Goal: Task Accomplishment & Management: Complete application form

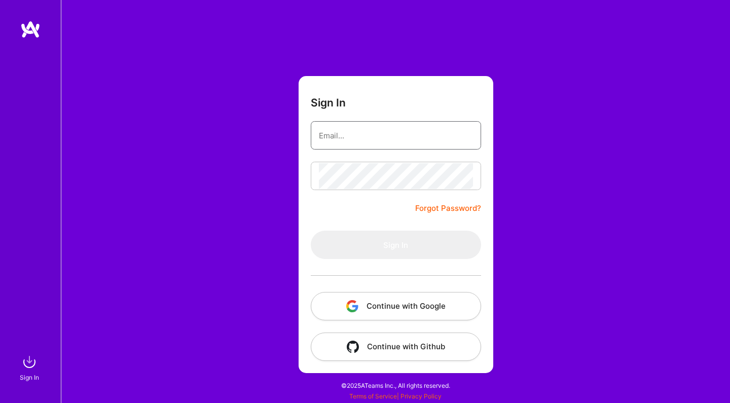
type input "[EMAIL_ADDRESS][DOMAIN_NAME]"
click at [396, 245] on button "Sign In" at bounding box center [396, 245] width 170 height 28
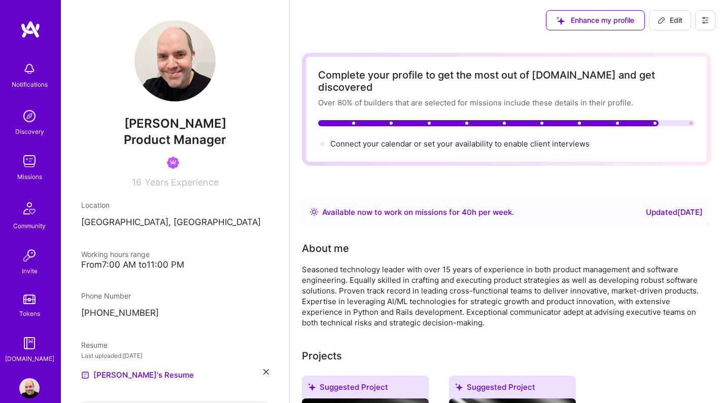
click at [23, 70] on img at bounding box center [29, 69] width 20 height 20
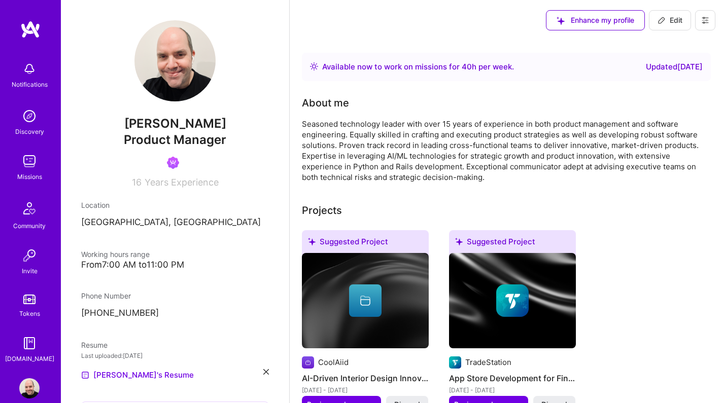
click at [31, 123] on img at bounding box center [29, 116] width 20 height 20
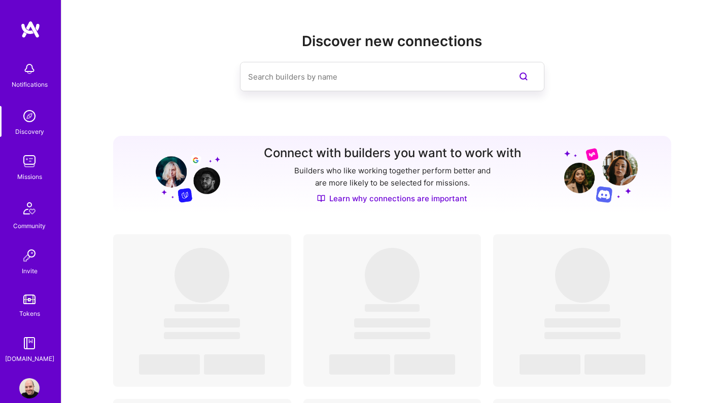
click at [24, 169] on img at bounding box center [29, 161] width 20 height 20
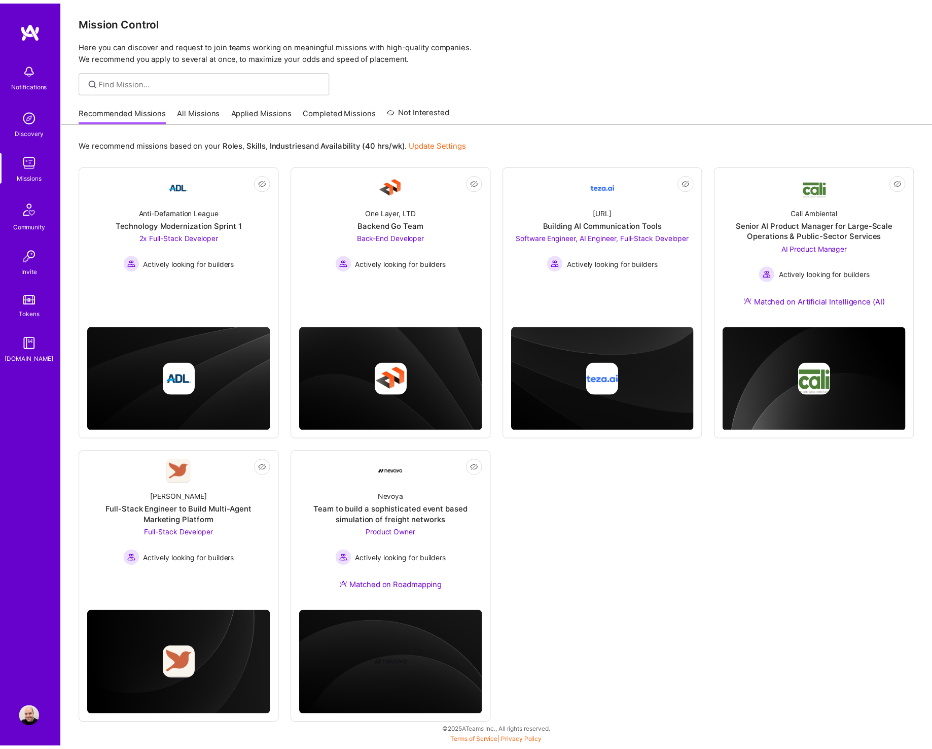
scroll to position [2, 0]
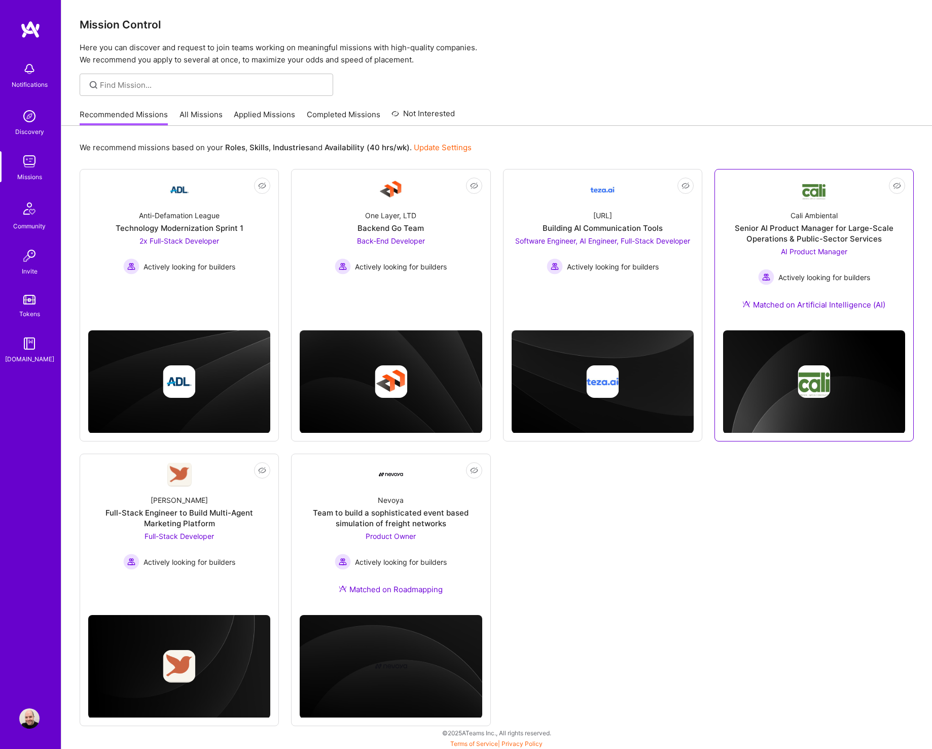
click at [730, 233] on div "Senior AI Product Manager for Large-Scale Operations & Public-Sector Services" at bounding box center [814, 233] width 182 height 21
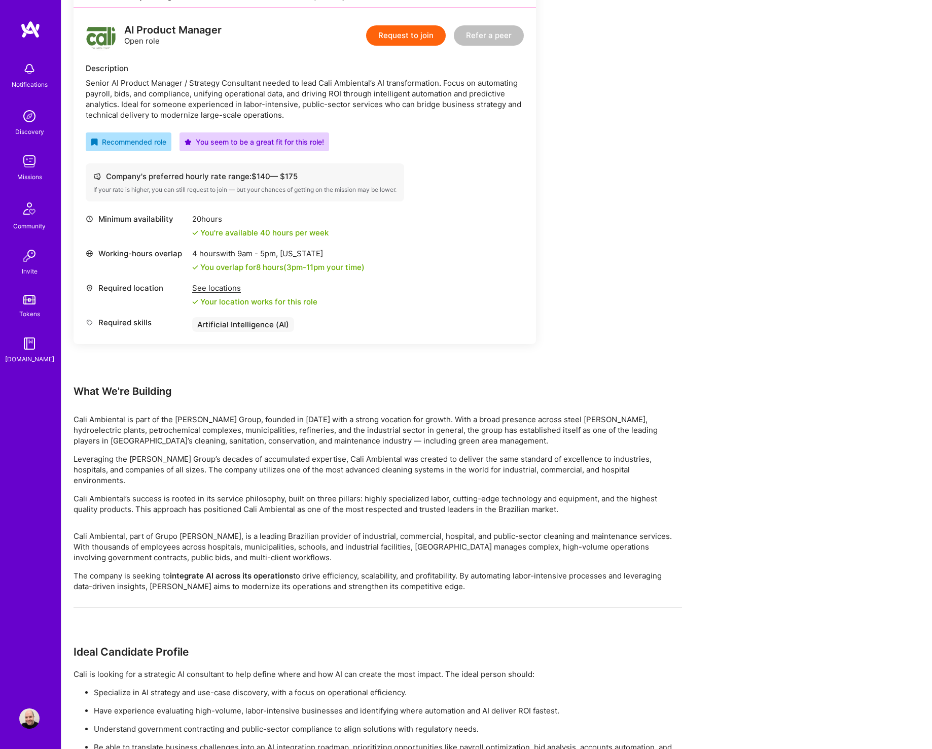
scroll to position [325, 0]
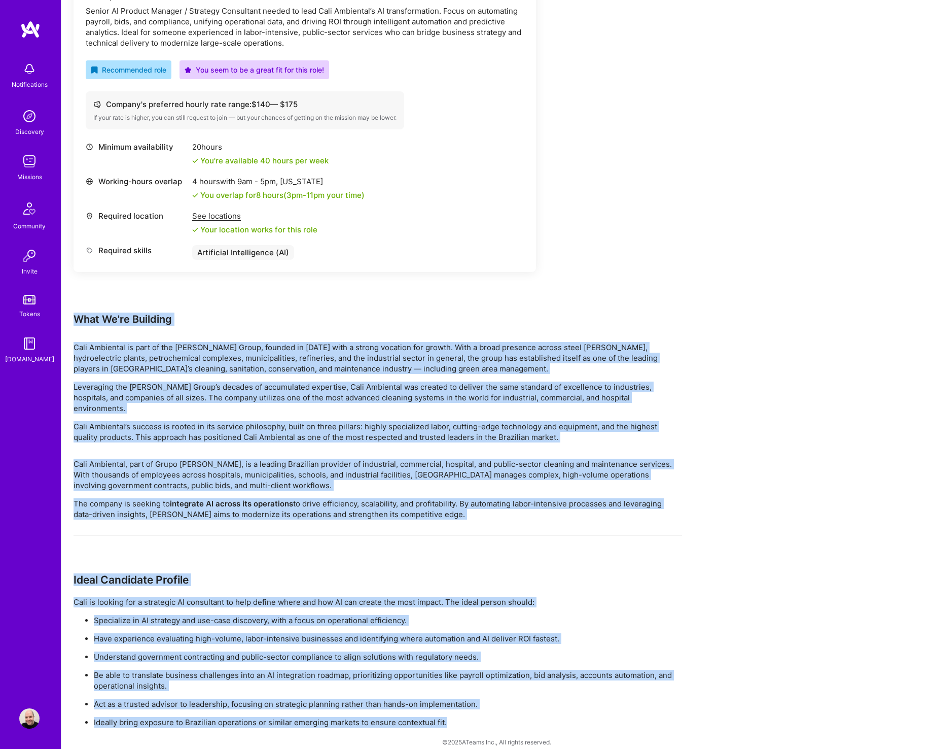
drag, startPoint x: 442, startPoint y: 708, endPoint x: 73, endPoint y: 320, distance: 535.7
click at [73, 320] on div "Earn tokens for inviting a new [PERSON_NAME] to this mission Do you know the pe…" at bounding box center [496, 285] width 871 height 948
copy div "Lore Ip'do Sitametc Adip Elitseddo ei temp in utl Etdol Magna, aliquae ad 5911 …"
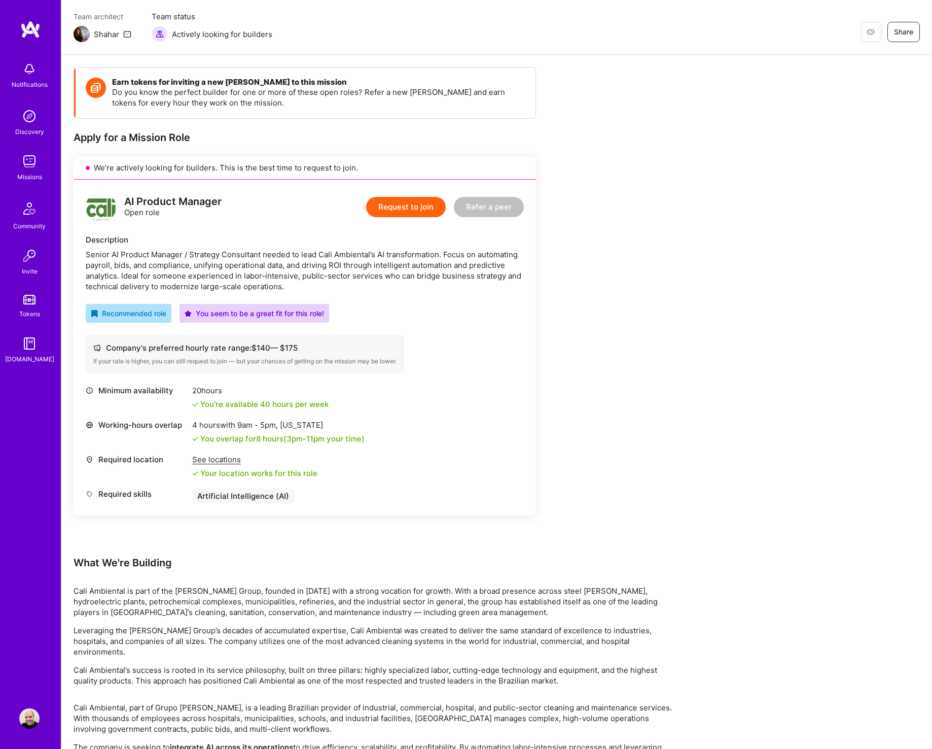
click at [416, 218] on div "Request to join Refer a peer" at bounding box center [445, 207] width 158 height 30
click at [418, 209] on button "Request to join" at bounding box center [406, 207] width 80 height 20
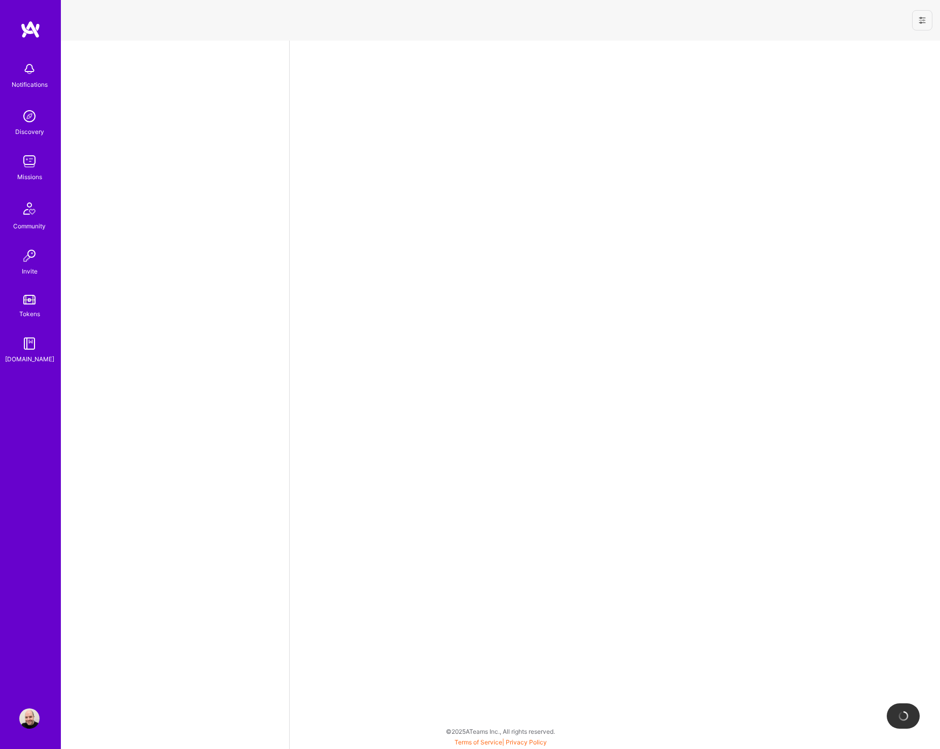
select select "US"
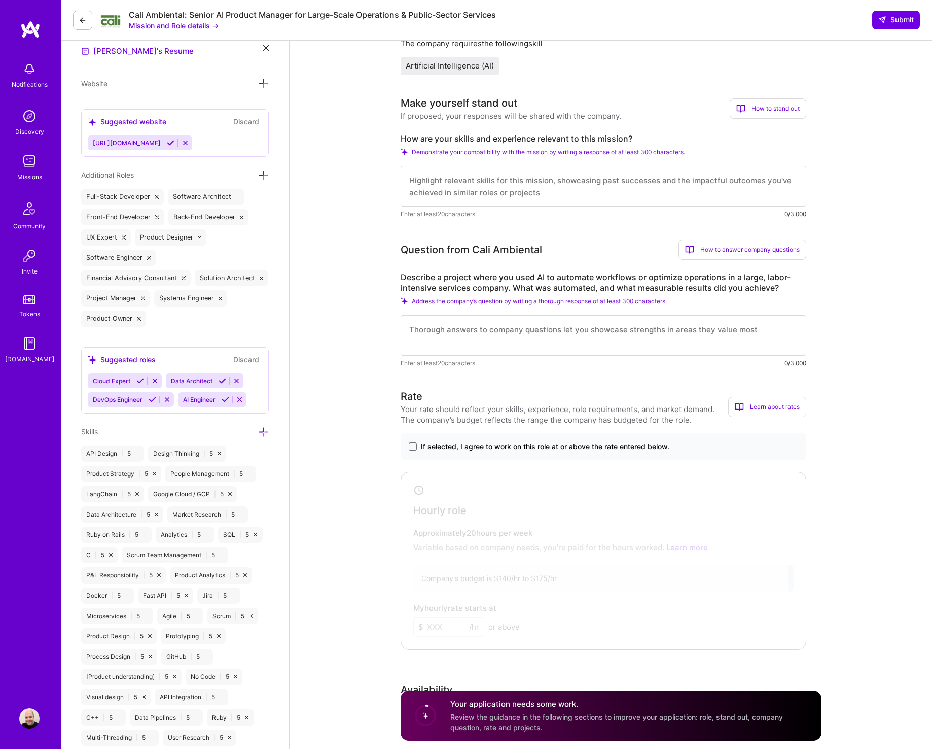
scroll to position [73, 0]
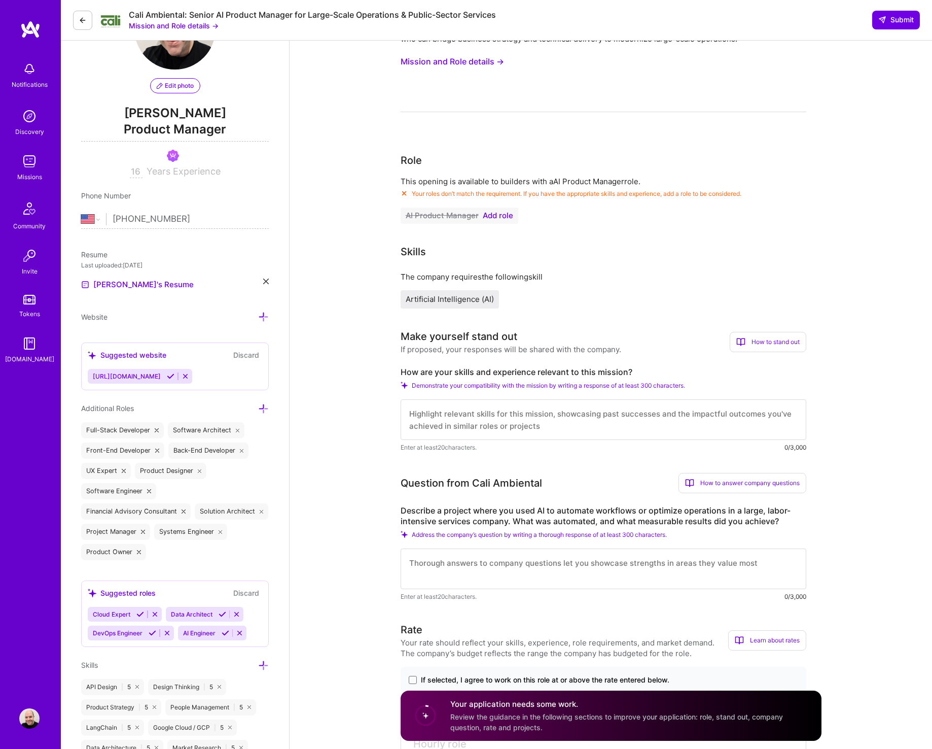
click at [497, 217] on span "Add role" at bounding box center [498, 216] width 30 height 8
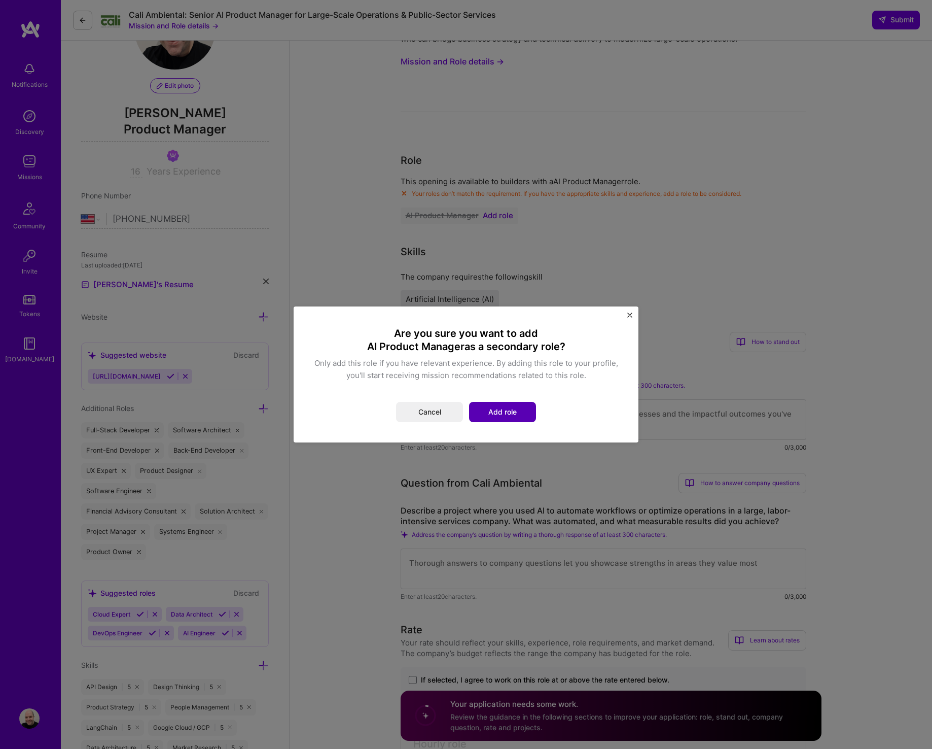
click at [508, 403] on button "Add role" at bounding box center [502, 412] width 67 height 20
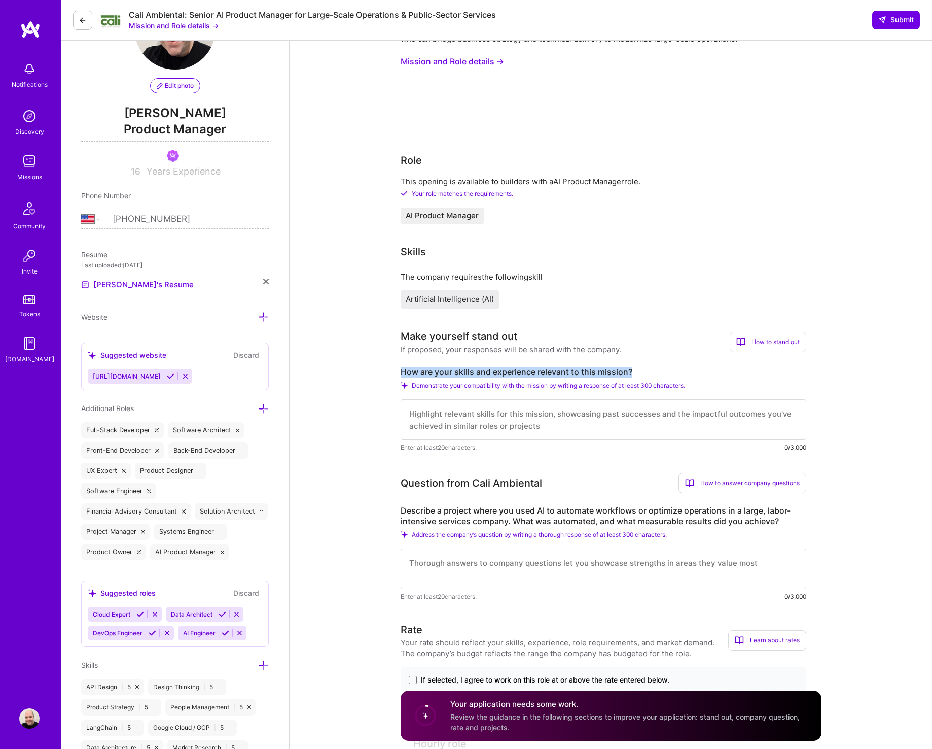
drag, startPoint x: 637, startPoint y: 374, endPoint x: 402, endPoint y: 373, distance: 234.3
click at [402, 373] on label "How are your skills and experience relevant to this mission?" at bounding box center [604, 372] width 406 height 11
copy label "How are your skills and experience relevant to this mission?"
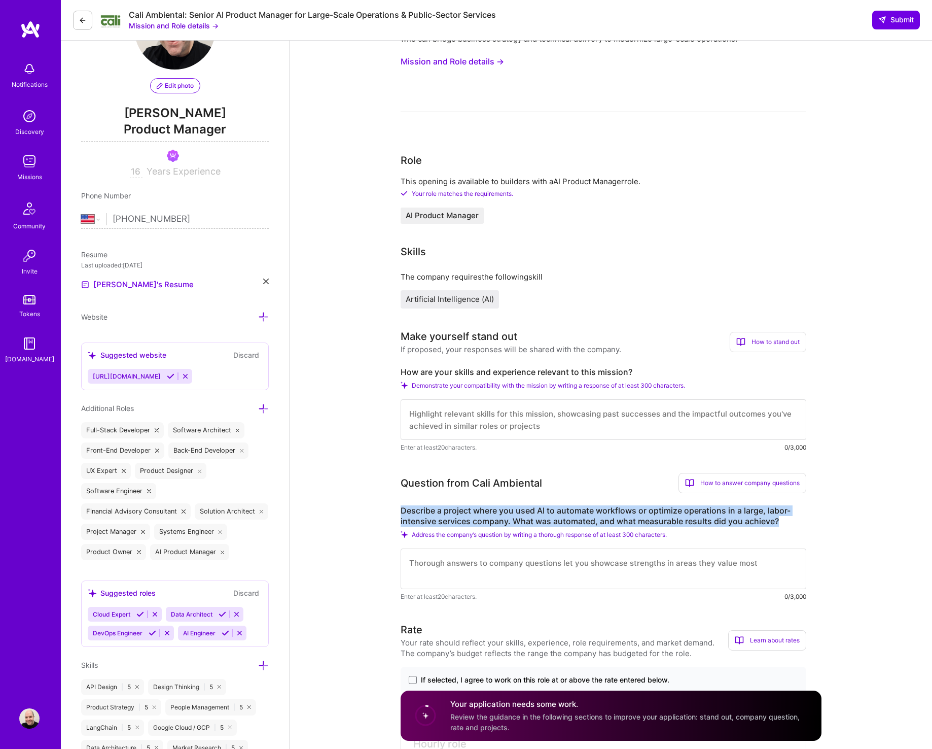
drag, startPoint x: 745, startPoint y: 521, endPoint x: 401, endPoint y: 509, distance: 344.1
click at [401, 403] on label "Describe a project where you used AI to automate workflows or optimize operatio…" at bounding box center [604, 515] width 406 height 21
copy label "Describe a project where you used AI to automate workflows or optimize operatio…"
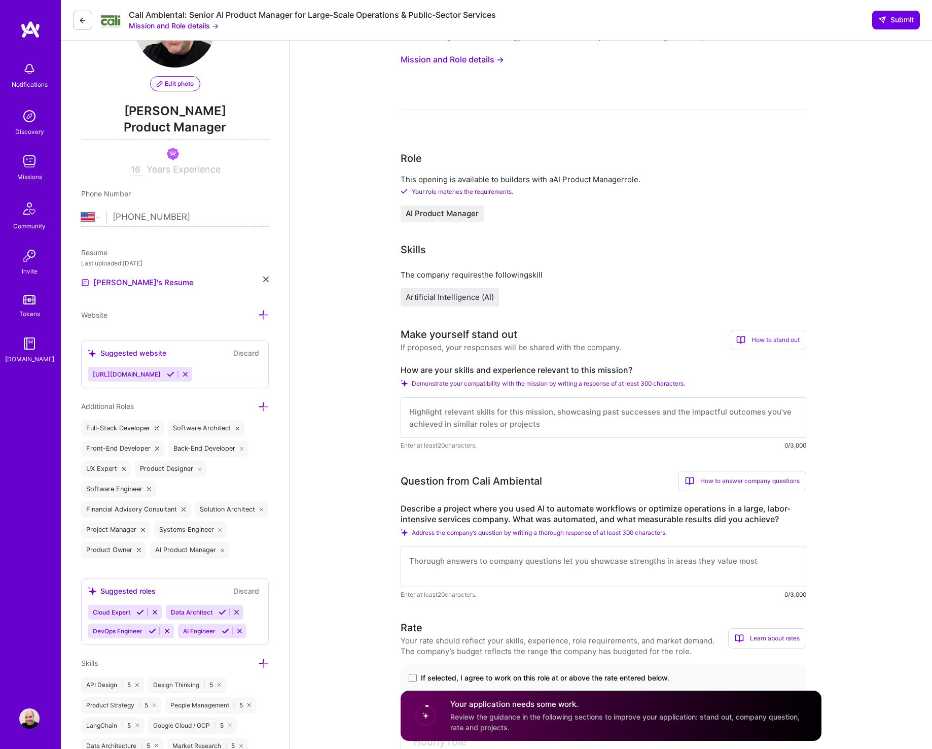
scroll to position [0, 0]
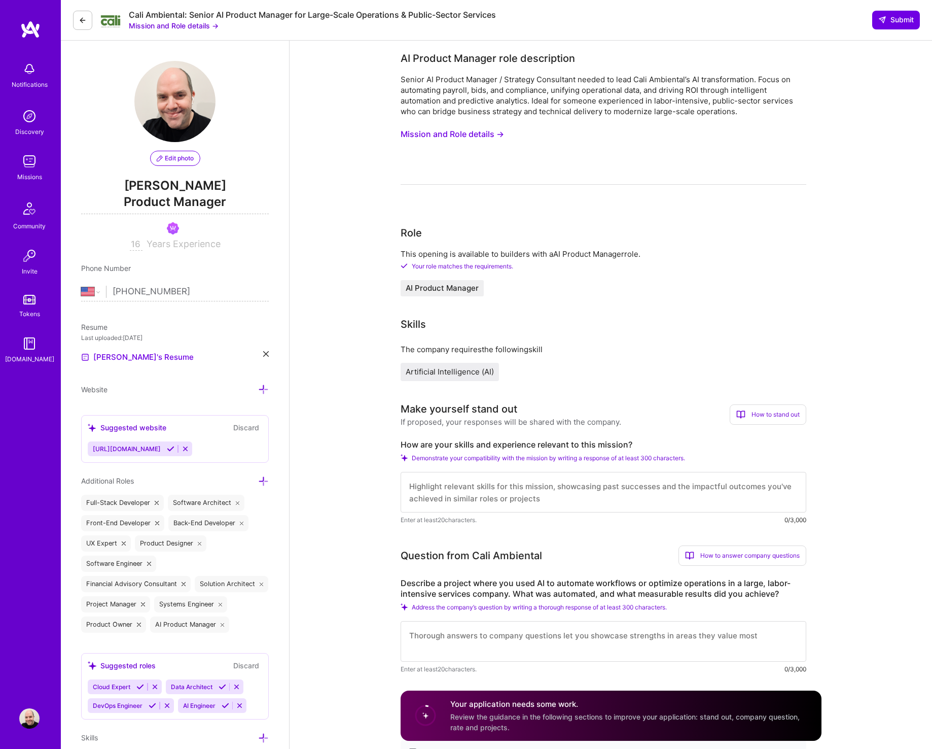
click at [154, 26] on button "Mission and Role details →" at bounding box center [174, 25] width 90 height 11
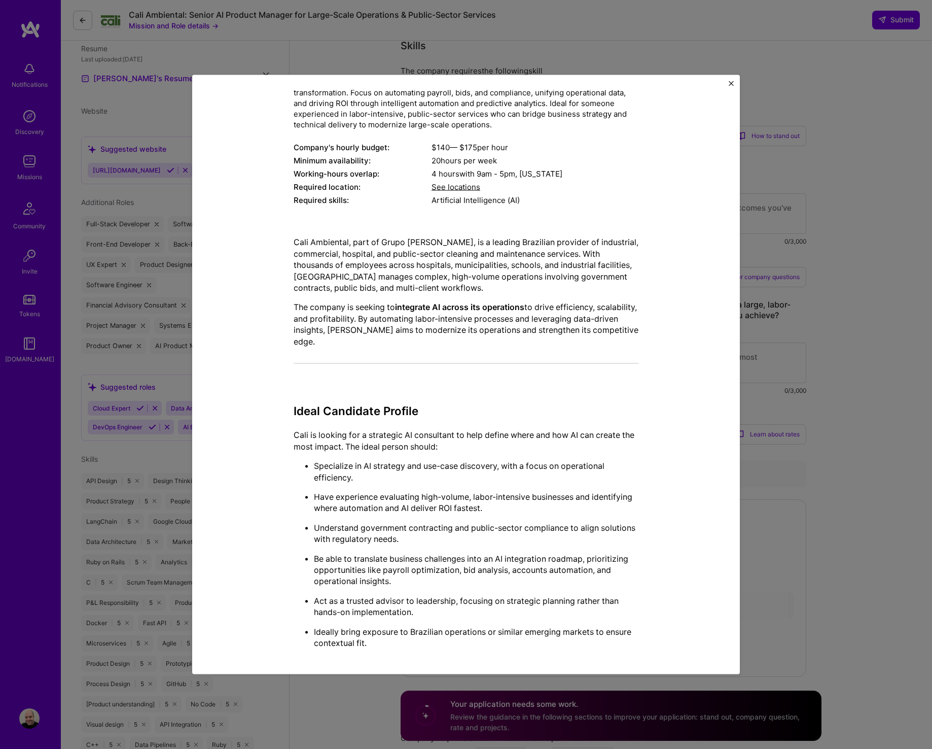
scroll to position [447, 0]
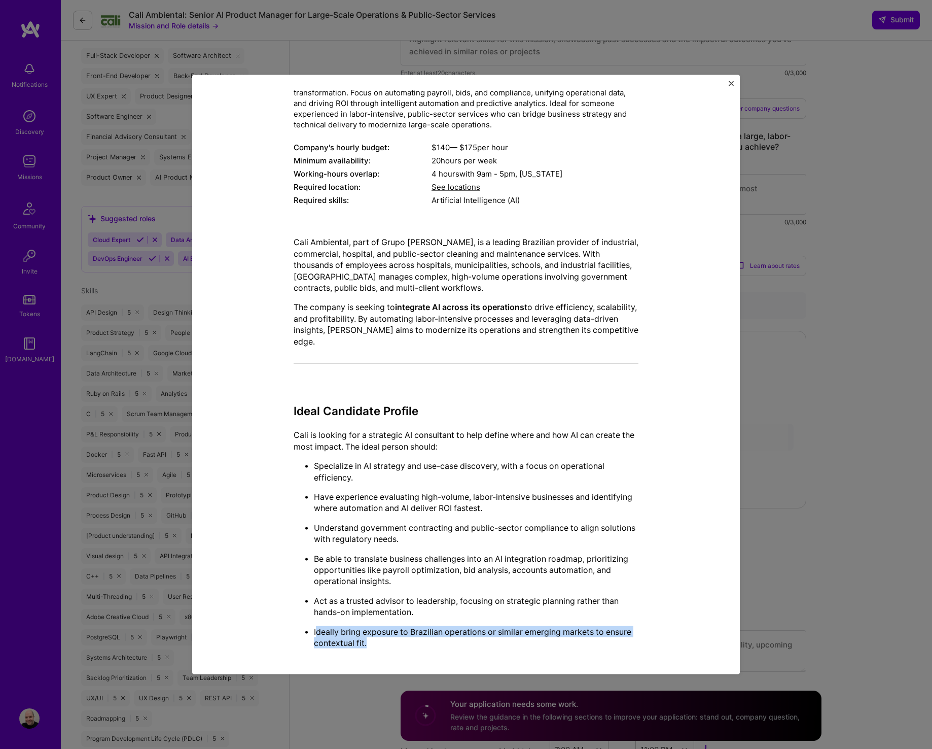
drag, startPoint x: 318, startPoint y: 631, endPoint x: 312, endPoint y: 627, distance: 6.2
click at [314, 403] on p "Ideally bring exposure to Brazilian operations or similar emerging markets to e…" at bounding box center [476, 636] width 325 height 23
copy p "deally bring exposure to Brazilian operations or similar emerging markets to en…"
click at [432, 403] on div "Cali Ambiental, part of Grupo [PERSON_NAME], is a leading Brazilian provider of…" at bounding box center [466, 442] width 345 height 428
drag, startPoint x: 372, startPoint y: 640, endPoint x: 307, endPoint y: 621, distance: 68.2
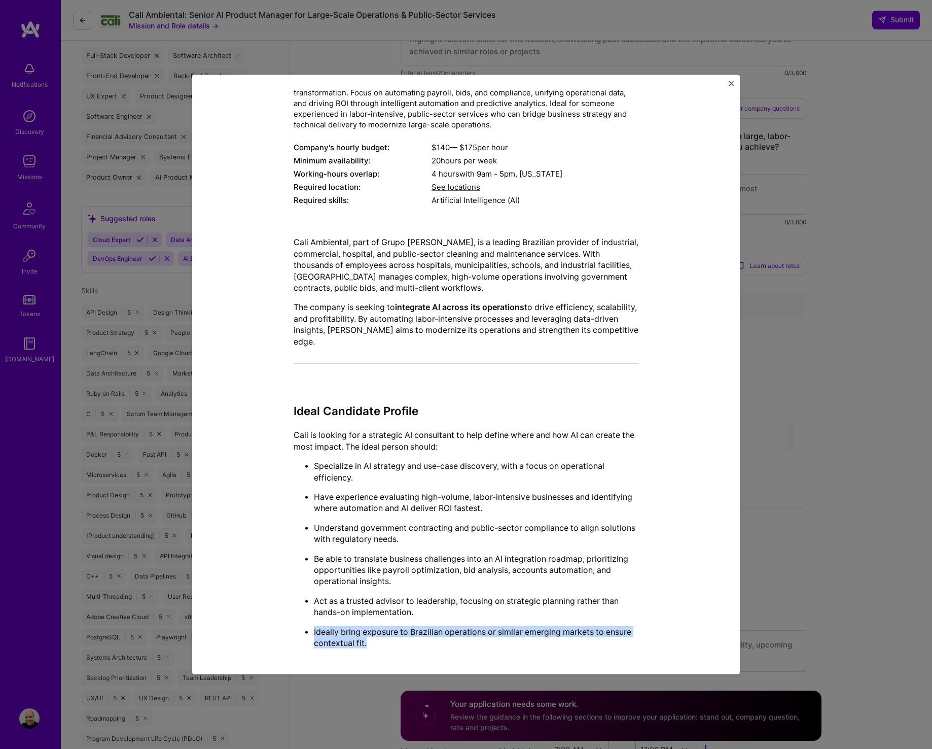
click at [307, 403] on ul "Specialize in AI strategy and use-case discovery, with a focus on operational e…" at bounding box center [466, 554] width 345 height 188
copy p "Ideally bring exposure to Brazilian operations or similar emerging markets to e…"
drag, startPoint x: 887, startPoint y: 374, endPoint x: 881, endPoint y: 369, distance: 7.5
click at [730, 373] on div "Mission Description and Role Details AI Product Manager role description Senior…" at bounding box center [466, 374] width 932 height 749
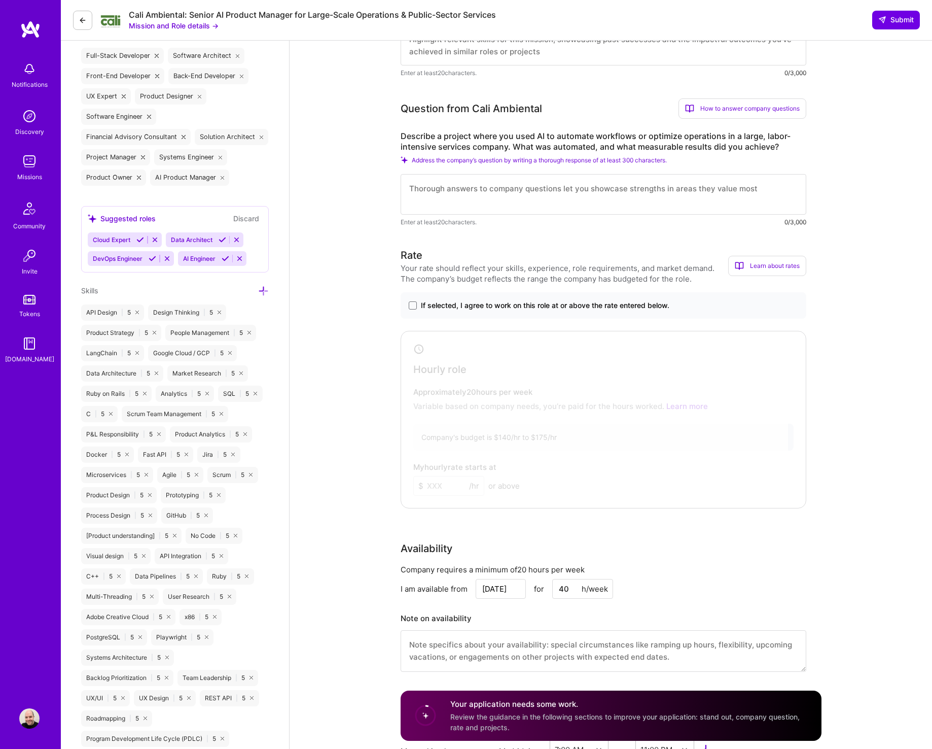
scroll to position [410, 0]
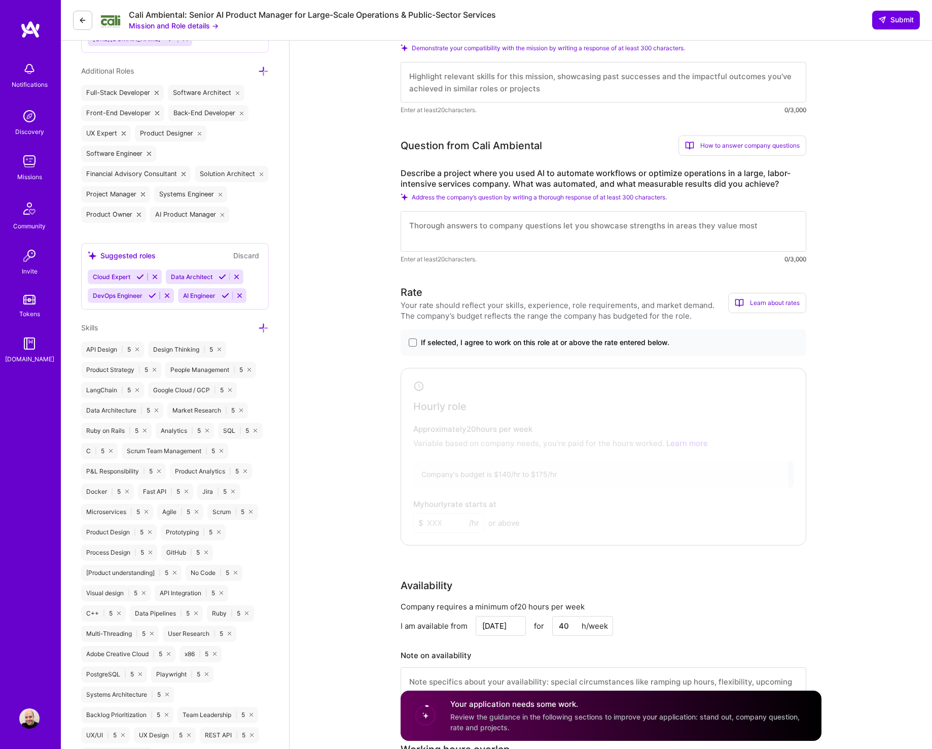
click at [464, 224] on textarea at bounding box center [604, 231] width 406 height 41
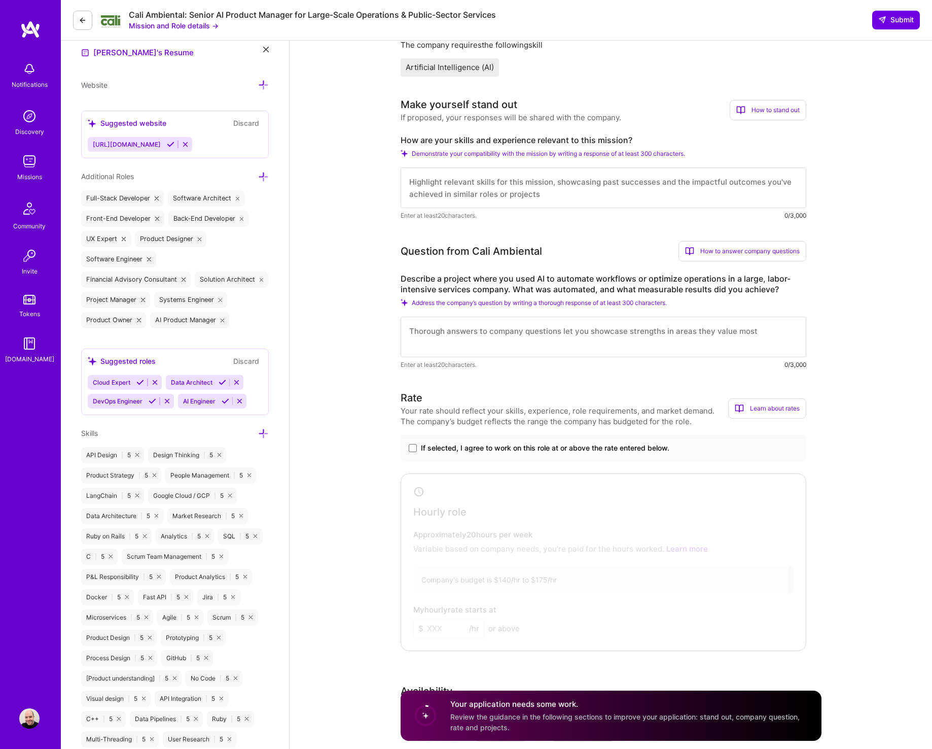
scroll to position [302, 0]
paste textarea "Lor ipsu dolorsit ametcon ad ElitsedDO, eiu TE incididunt utl etdolorem aliquae…"
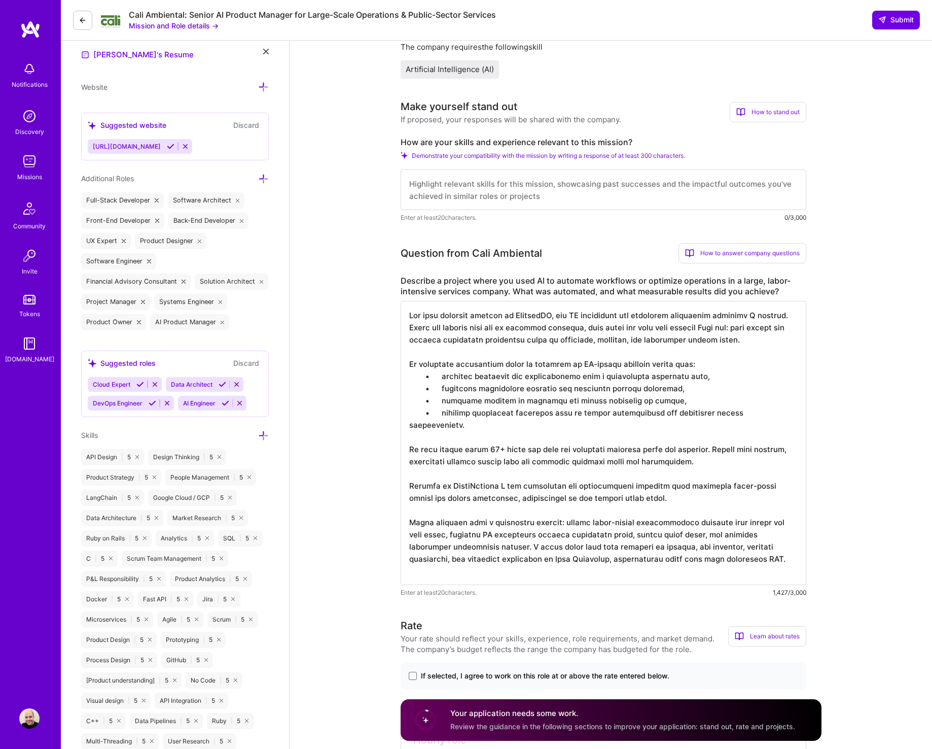
type textarea "Lor ipsu dolorsit ametcon ad ElitsedDO, eiu TE incididunt utl etdolorem aliquae…"
click at [531, 179] on textarea at bounding box center [604, 189] width 406 height 41
paste textarea "I bring more than 15 years of experience building and scaling technology platfo…"
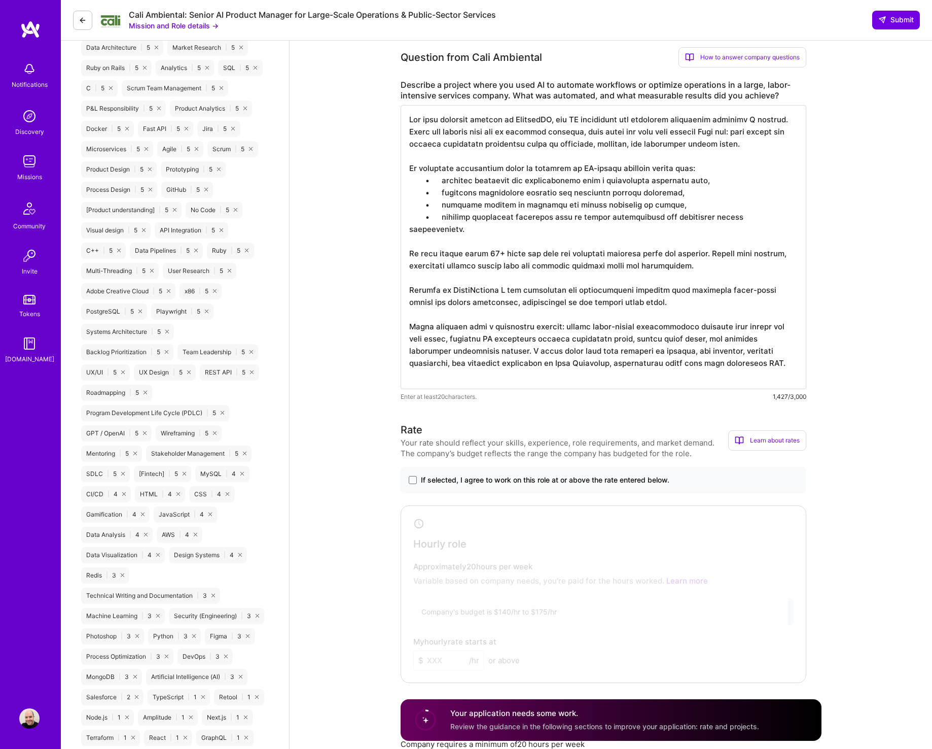
scroll to position [740, 0]
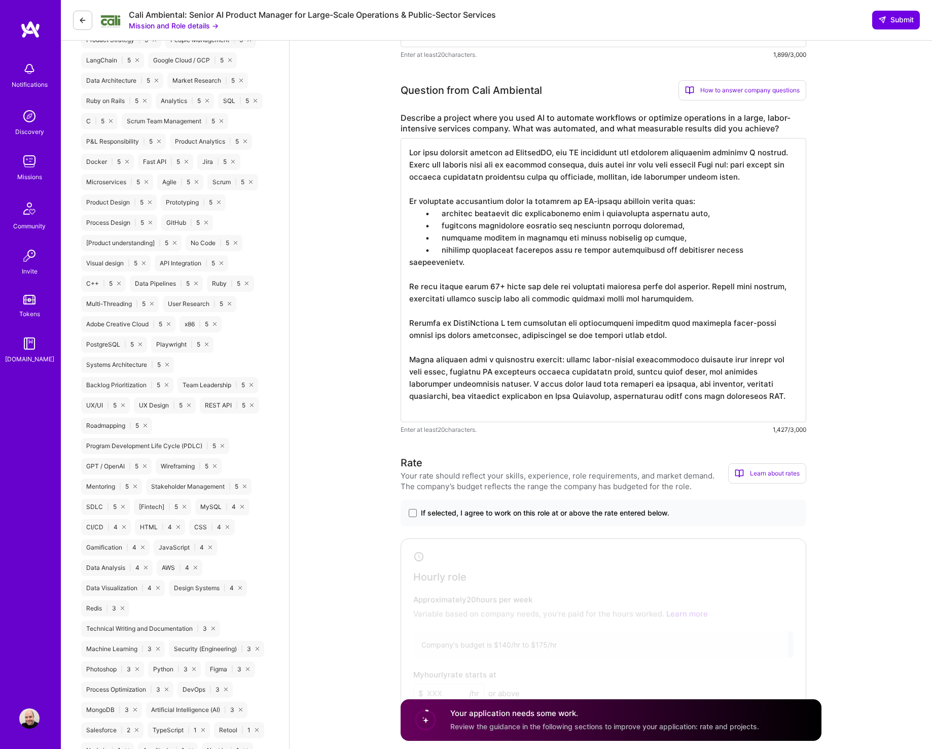
type textarea "I bring more than 15 years of experience building and scaling technology platfo…"
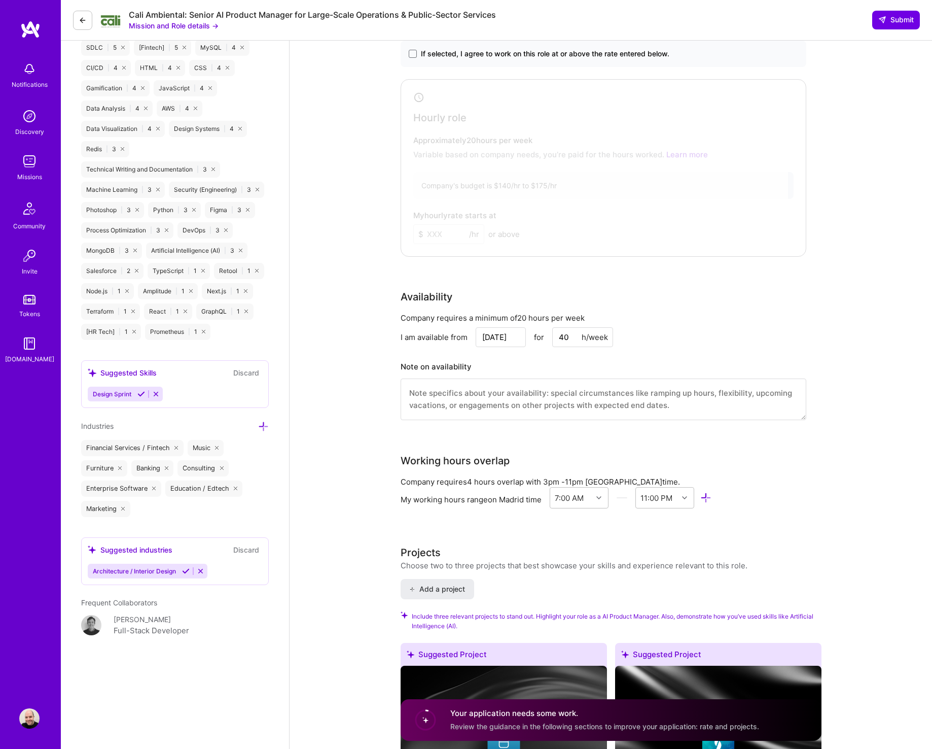
scroll to position [1166, 0]
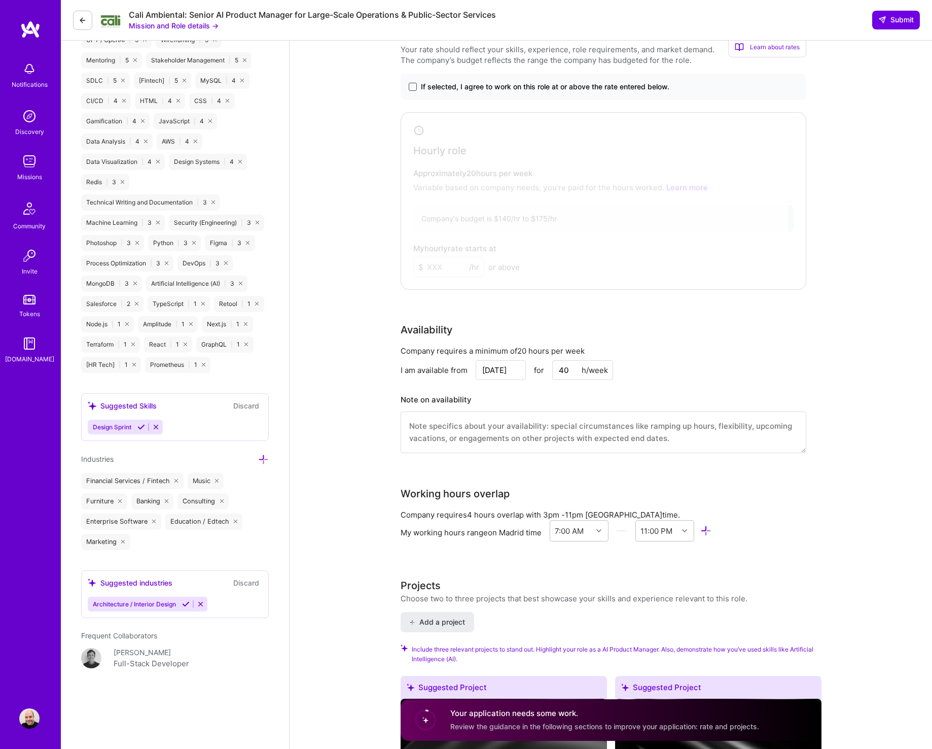
click at [409, 84] on div "If selected, I agree to work on this role at or above the rate entered below." at bounding box center [604, 87] width 406 height 26
click at [412, 86] on span at bounding box center [413, 87] width 8 height 8
click at [0, 0] on input "If selected, I agree to work on this role at or above the rate entered below." at bounding box center [0, 0] width 0 height 0
drag, startPoint x: 361, startPoint y: 265, endPoint x: 336, endPoint y: 265, distance: 24.9
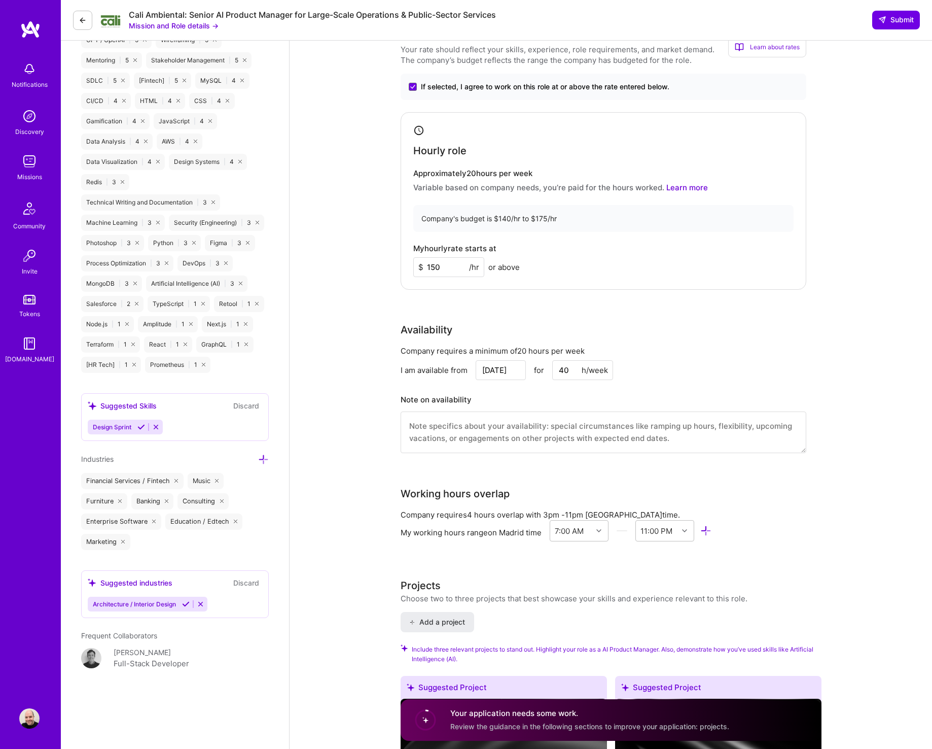
type input "150"
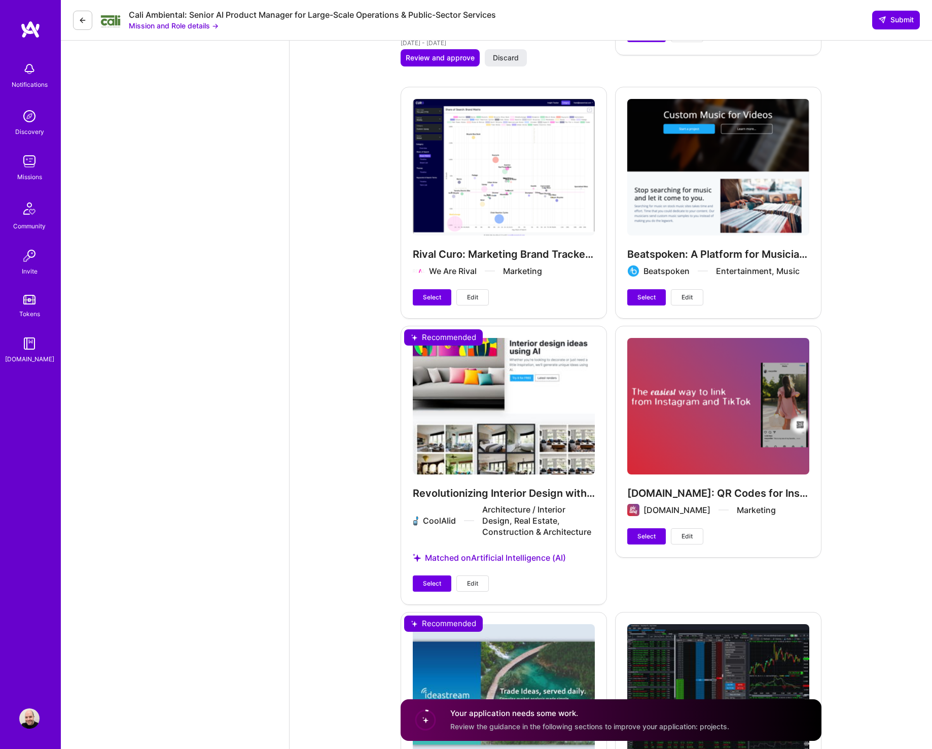
scroll to position [2610, 0]
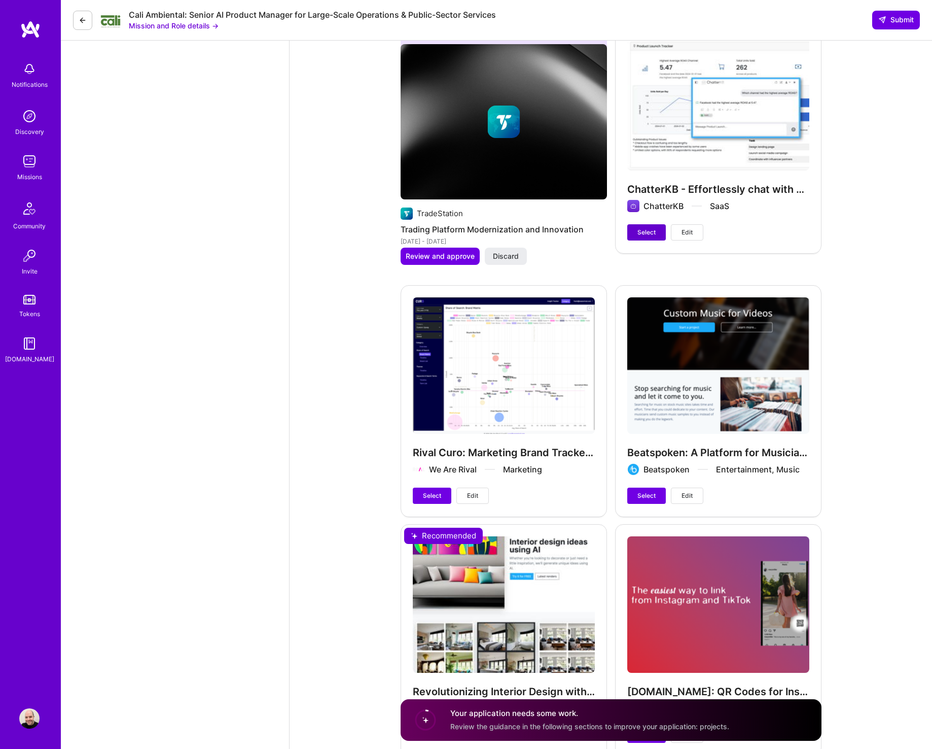
click at [644, 238] on button "Select" at bounding box center [646, 232] width 39 height 16
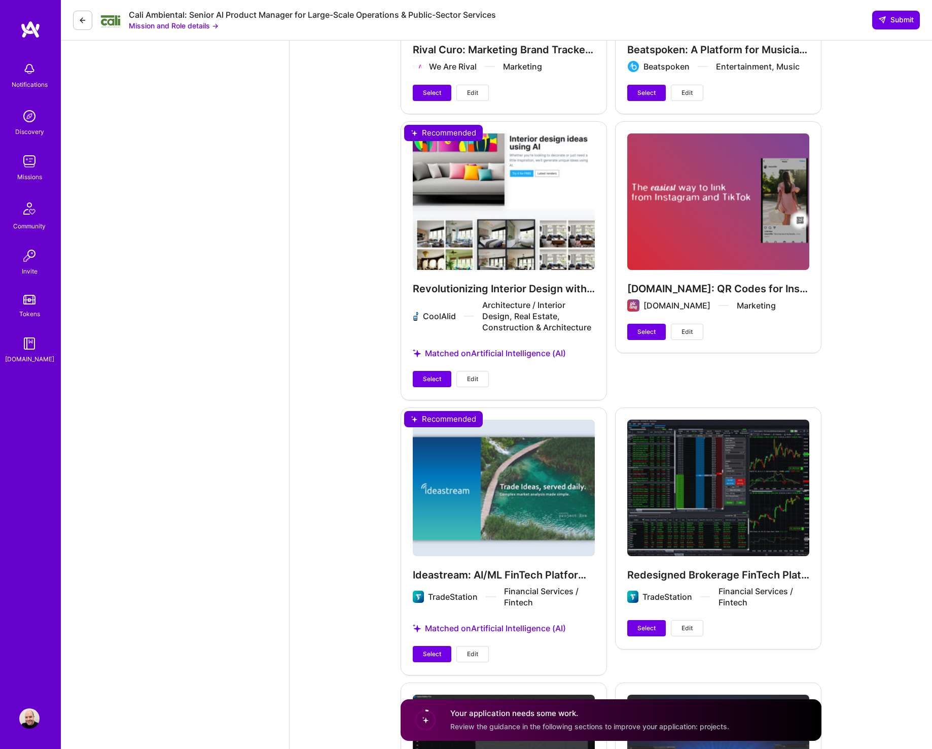
scroll to position [3034, 0]
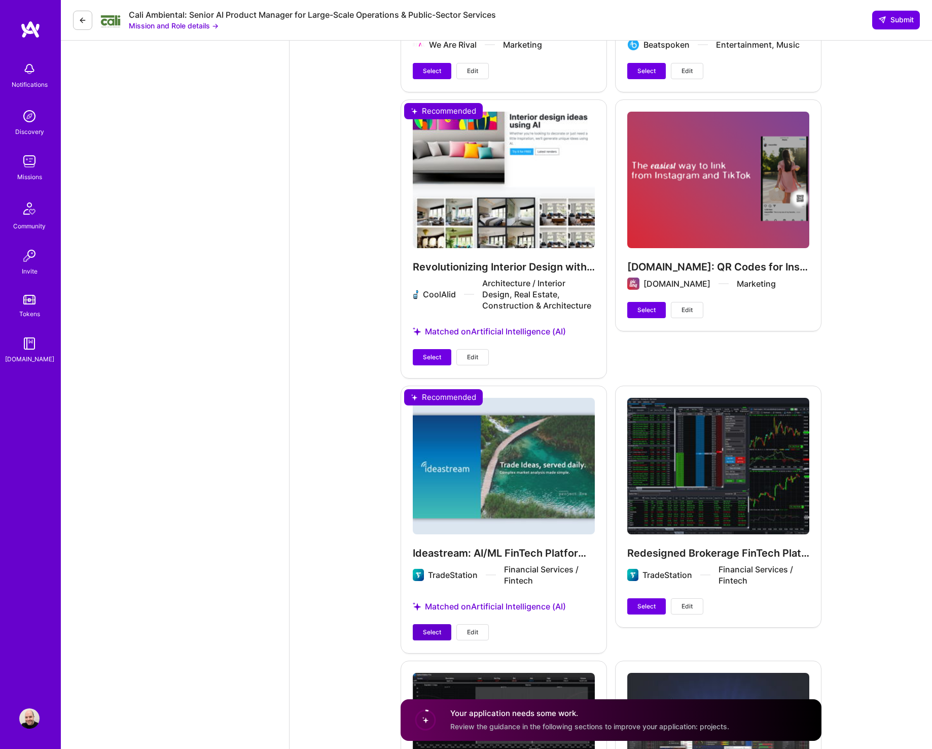
click at [439, 403] on button "Select" at bounding box center [432, 632] width 39 height 16
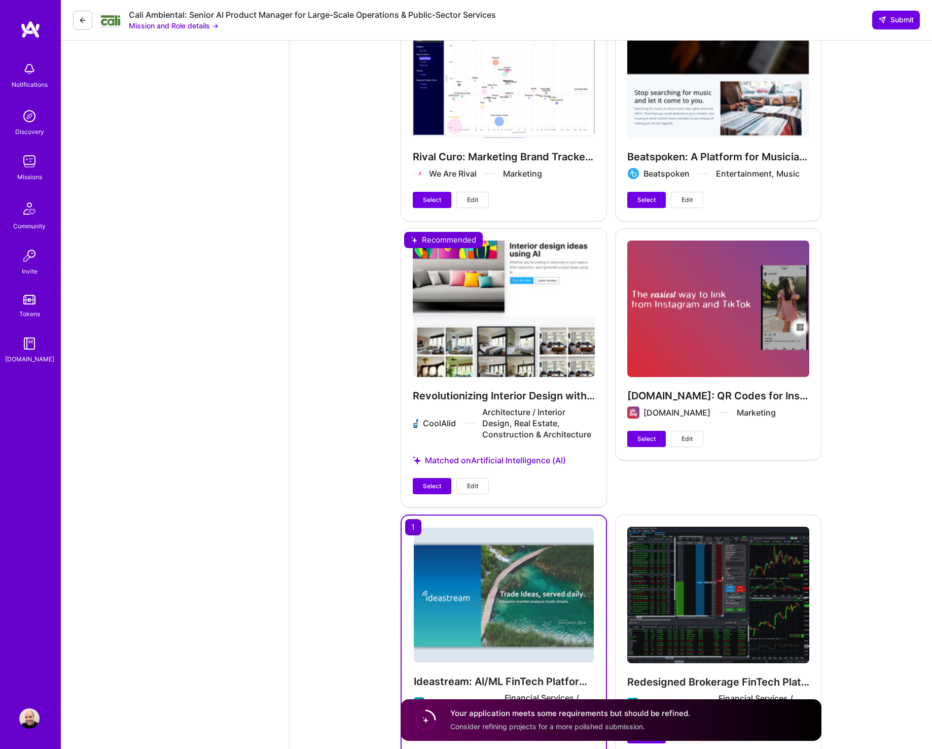
scroll to position [3250, 0]
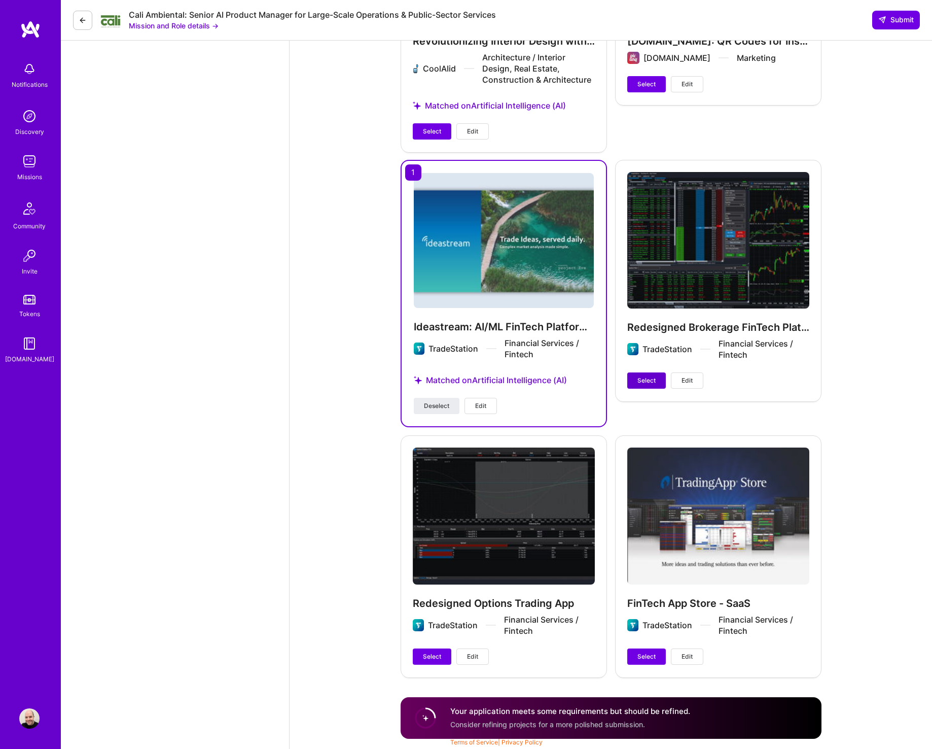
click at [651, 382] on span "Select" at bounding box center [647, 380] width 18 height 9
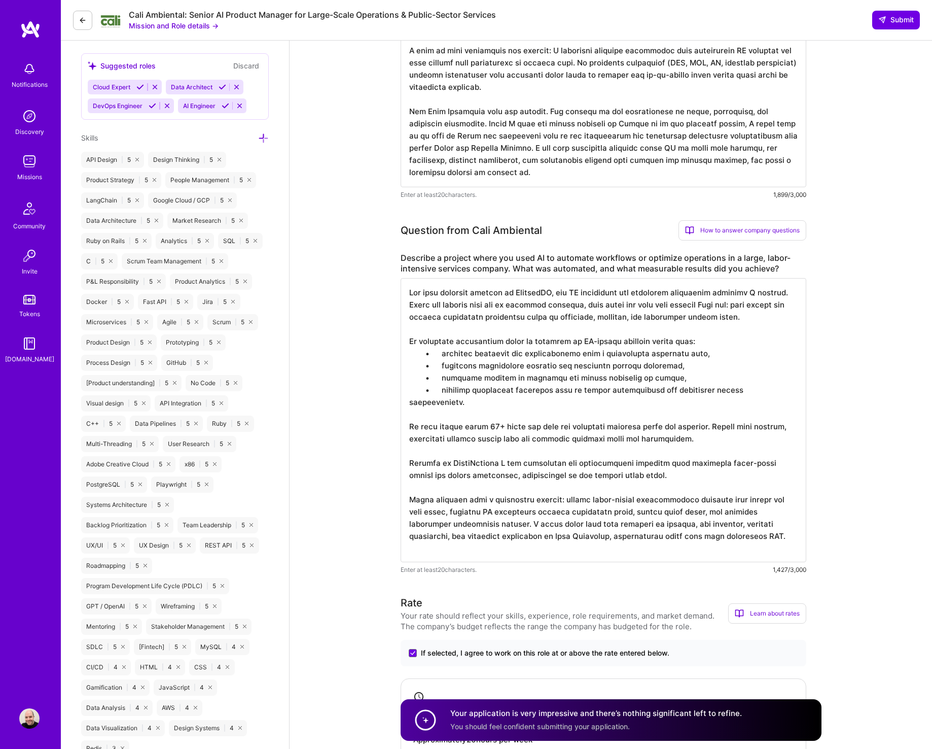
scroll to position [0, 0]
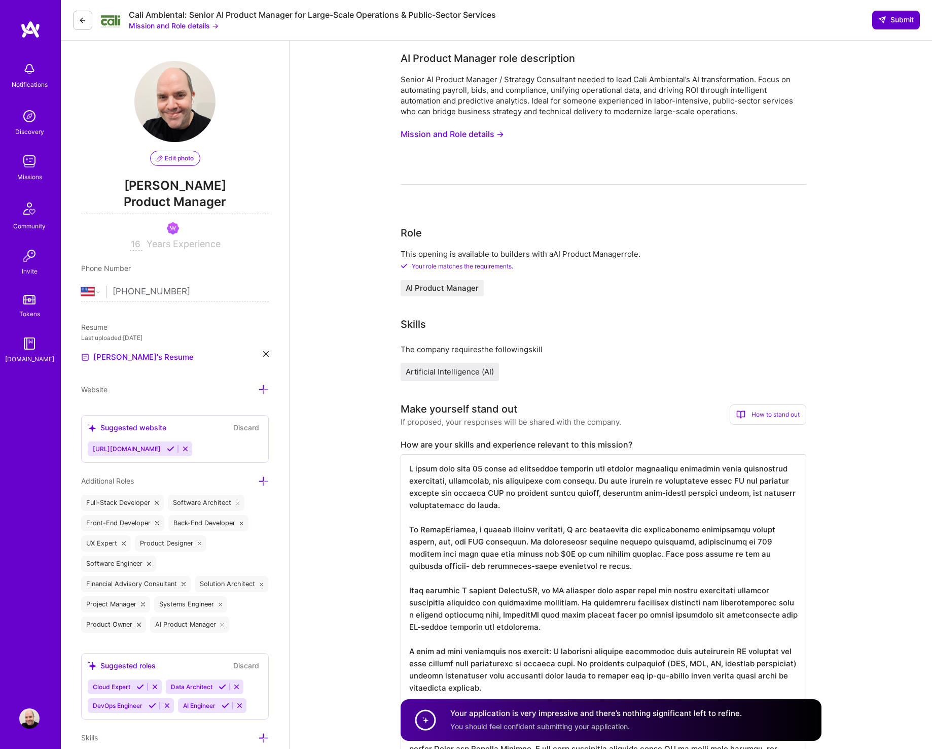
click at [730, 19] on span "Submit" at bounding box center [897, 20] width 36 height 10
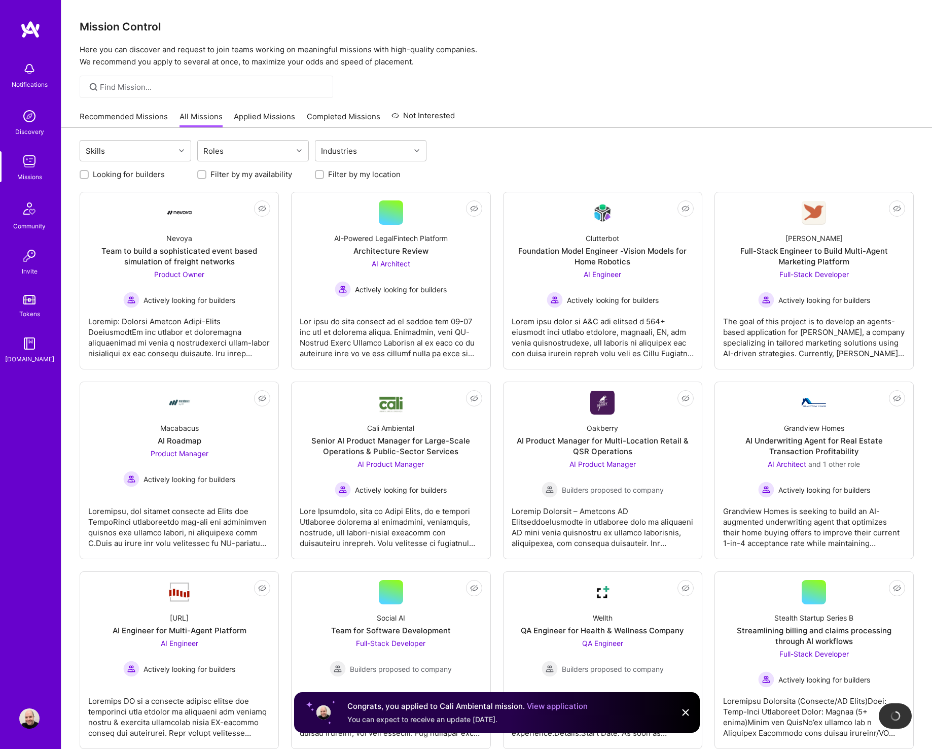
click at [135, 116] on link "Recommended Missions" at bounding box center [124, 119] width 88 height 17
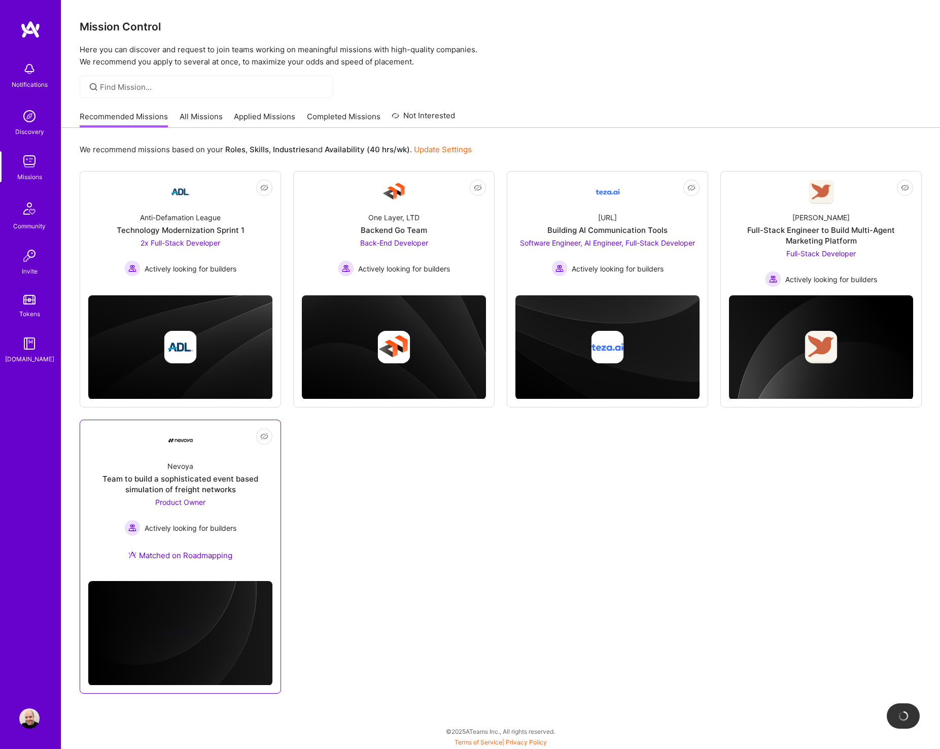
click at [189, 403] on span "Product Owner" at bounding box center [180, 502] width 50 height 9
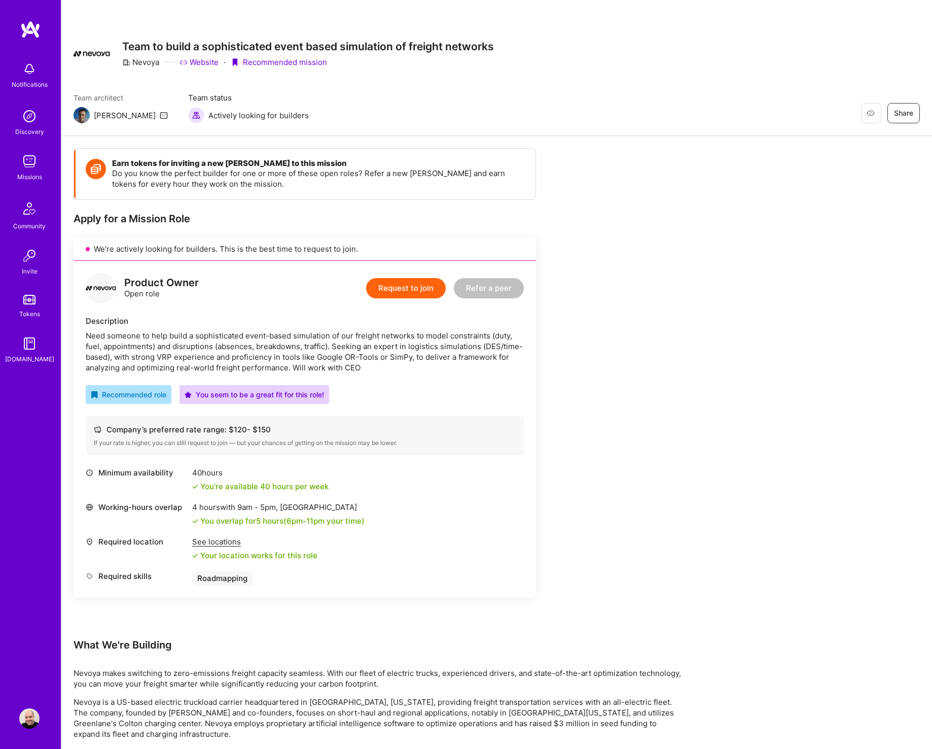
scroll to position [235, 0]
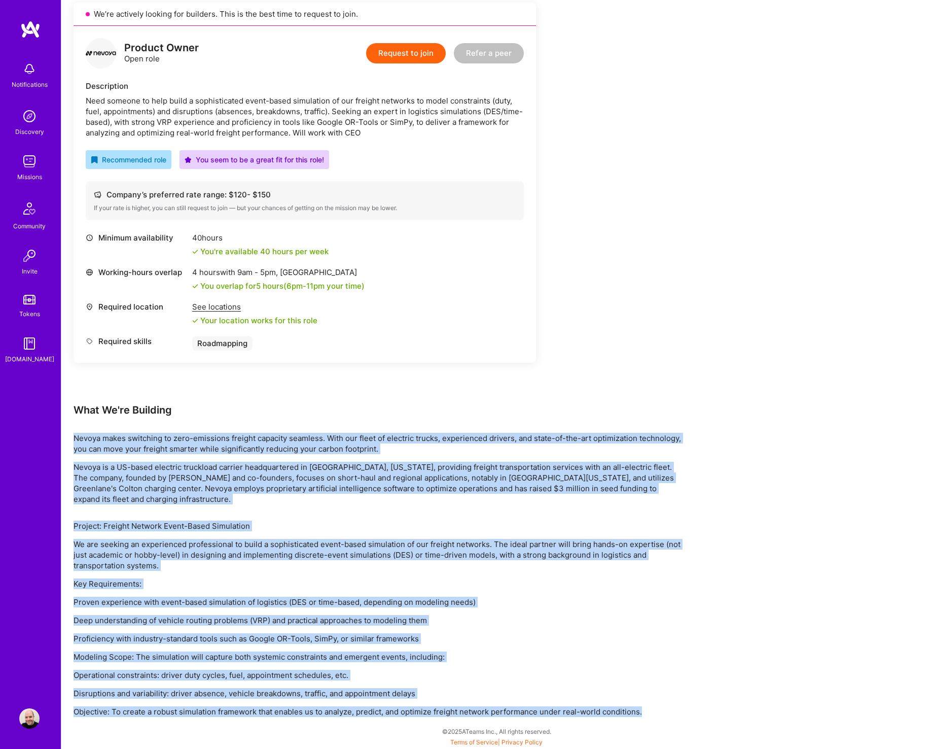
drag, startPoint x: 594, startPoint y: 683, endPoint x: 61, endPoint y: 435, distance: 587.8
click at [61, 403] on div "Earn tokens for inviting a new [PERSON_NAME] to this mission Do you know the pe…" at bounding box center [496, 325] width 871 height 848
copy div "Nevoya makes switching to zero-emissions freight capacity seamless. With our fl…"
click at [414, 61] on button "Request to join" at bounding box center [406, 53] width 80 height 20
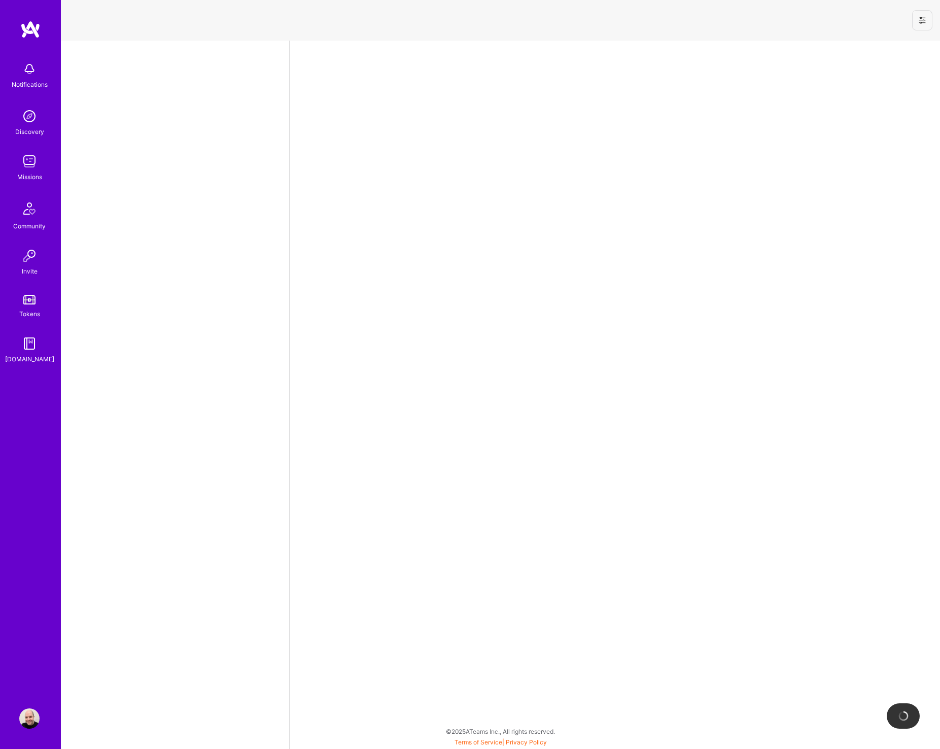
select select "US"
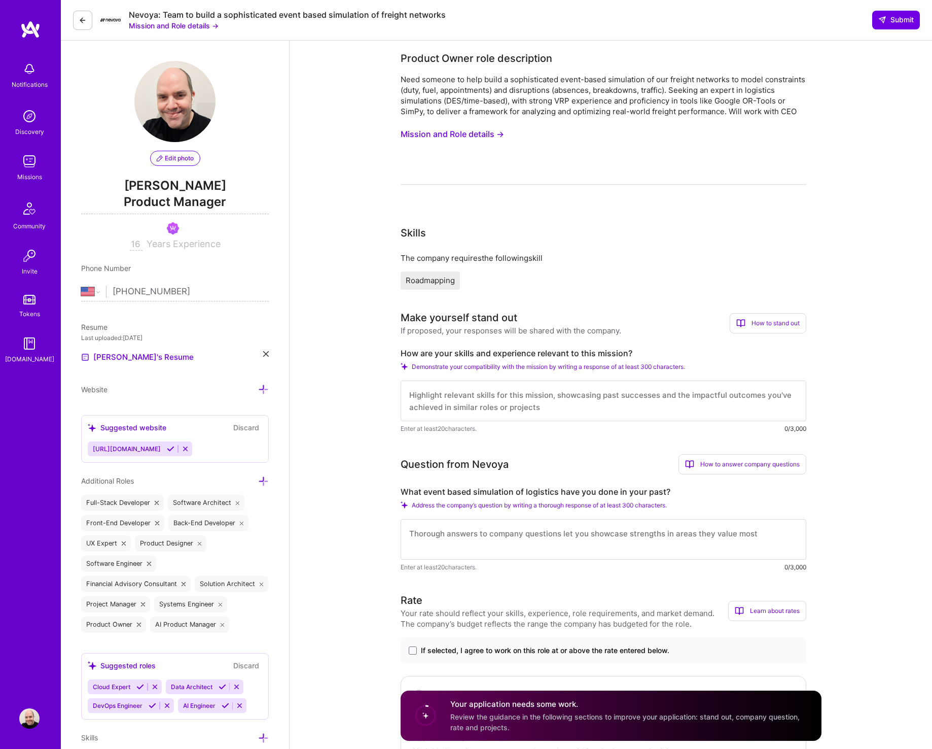
scroll to position [144, 0]
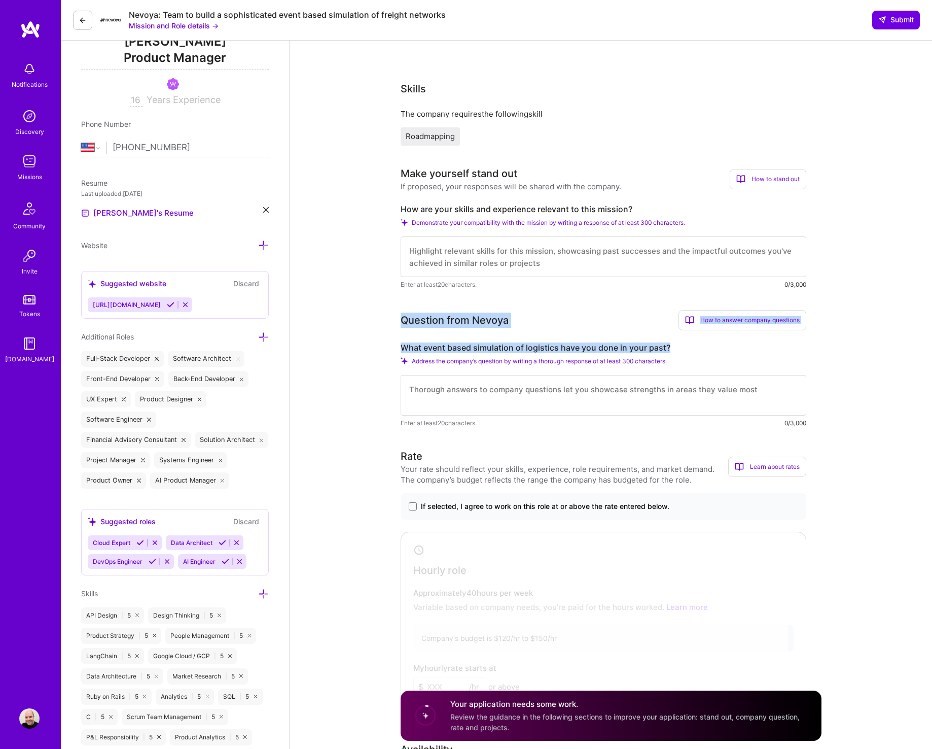
drag, startPoint x: 685, startPoint y: 343, endPoint x: 376, endPoint y: 320, distance: 309.8
click at [401, 317] on div "Question from [PERSON_NAME] How to answer company questions Mastering company q…" at bounding box center [604, 369] width 406 height 118
click at [630, 207] on label "How are your skills and experience relevant to this mission?" at bounding box center [604, 209] width 406 height 11
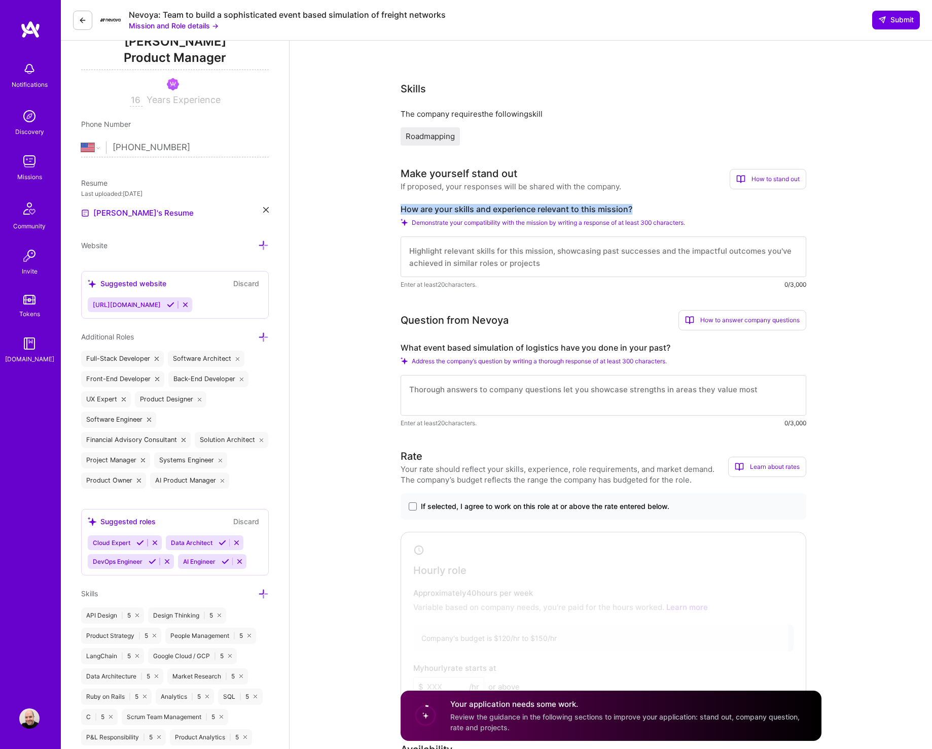
drag, startPoint x: 638, startPoint y: 205, endPoint x: 393, endPoint y: 206, distance: 245.5
copy label "How are your skills and experience relevant to this mission?"
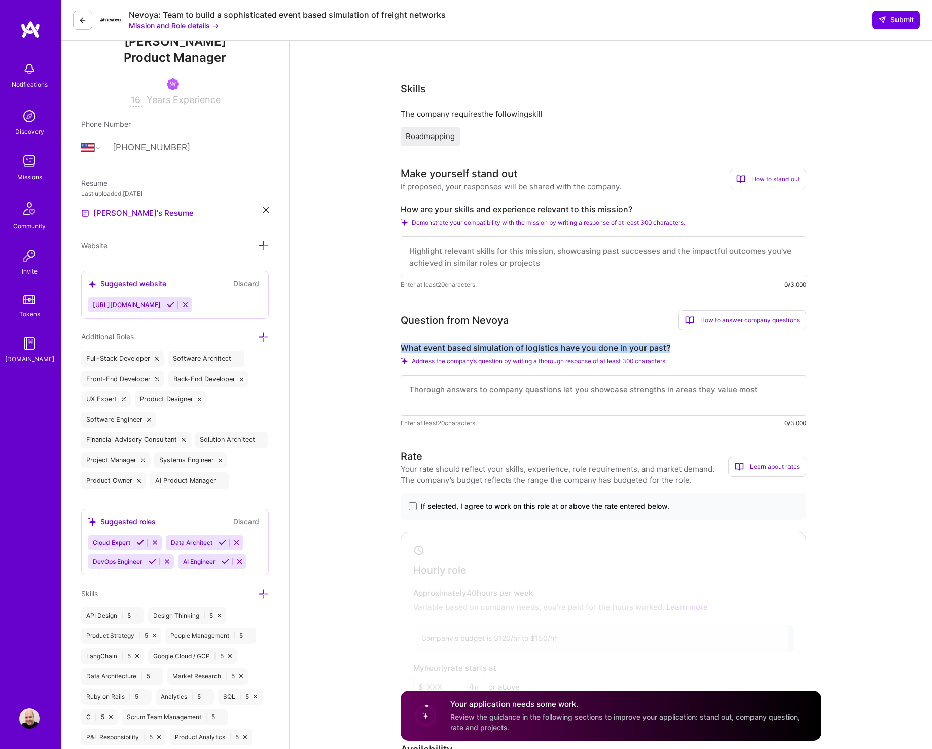
drag, startPoint x: 672, startPoint y: 348, endPoint x: 402, endPoint y: 346, distance: 269.9
click at [402, 346] on label "What event based simulation of logistics have you done in your past?" at bounding box center [604, 347] width 406 height 11
copy label "What event based simulation of logistics have you done in your past?"
click at [464, 250] on textarea at bounding box center [604, 256] width 406 height 41
paste textarea "I have spent much of my career building and scaling data-driven platforms where…"
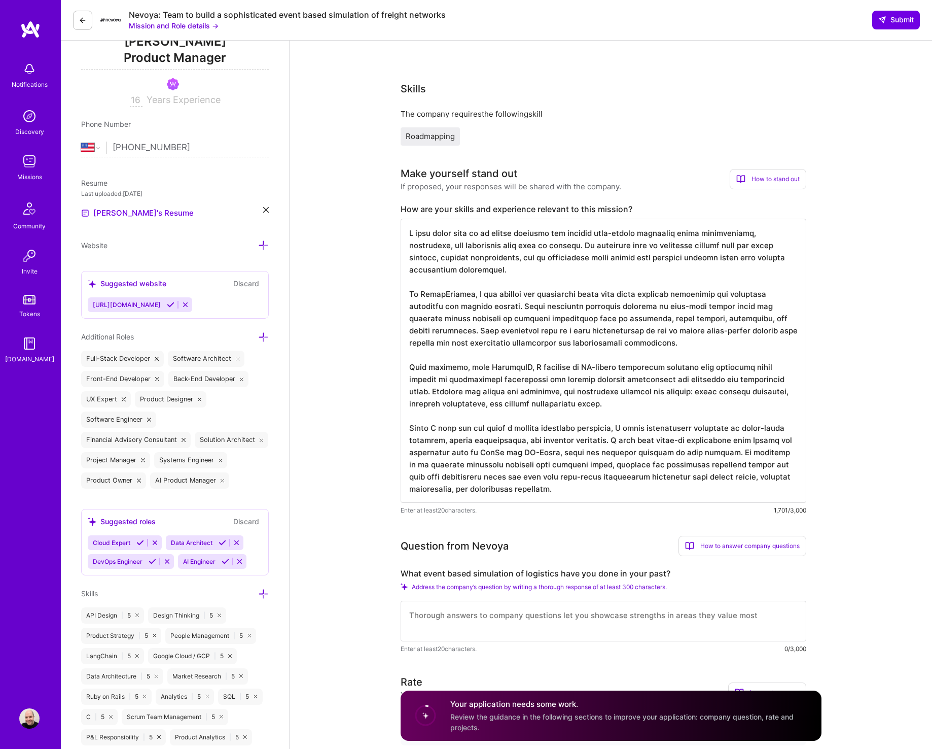
type textarea "I have spent much of my career building and scaling data-driven platforms where…"
click at [455, 403] on textarea at bounding box center [604, 621] width 406 height 41
paste textarea "L ipsu dol sitametc adipi elits-doeiu temporincid ut laboree doloremag. Al enim…"
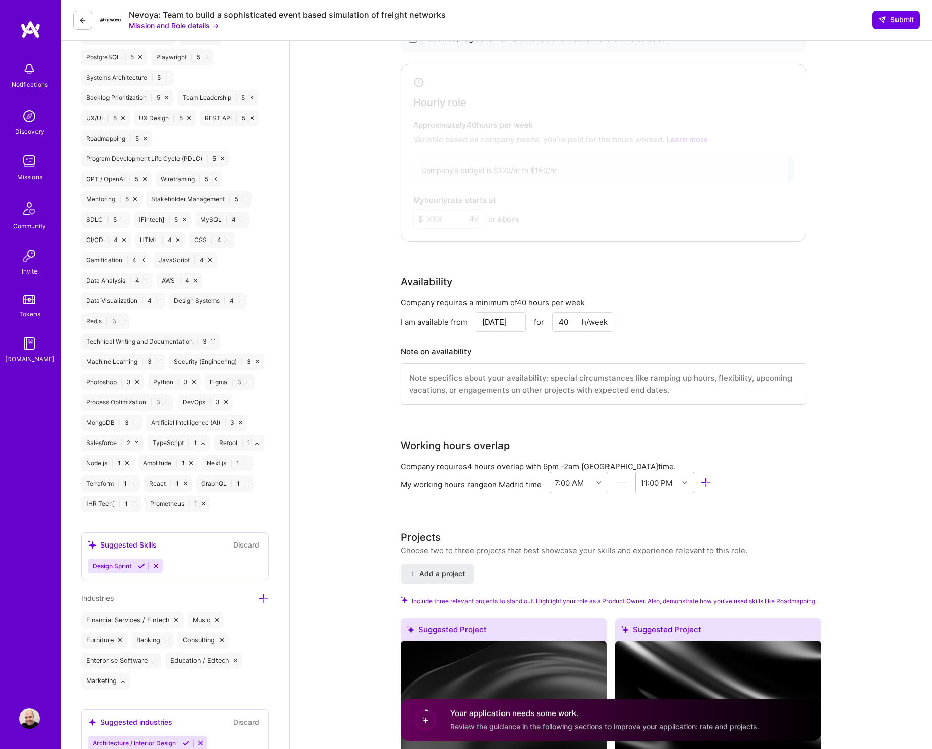
scroll to position [993, 0]
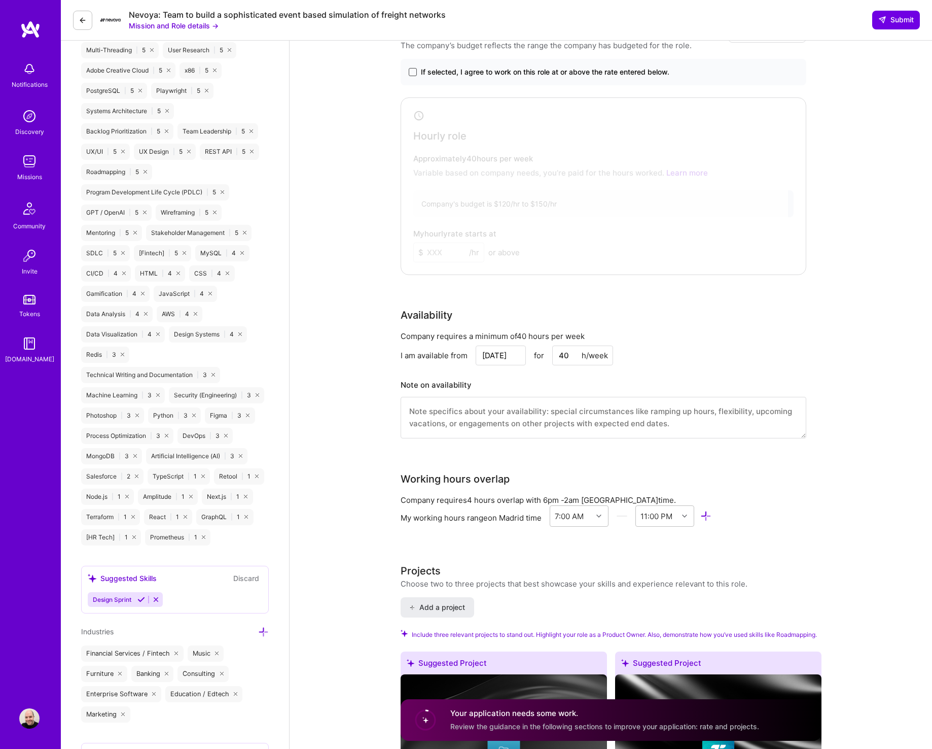
type textarea "L ipsu dol sitametc adipi elits-doeiu temporincid ut laboree doloremag. Al enim…"
click at [412, 69] on span at bounding box center [413, 72] width 8 height 8
click at [0, 0] on input "If selected, I agree to work on this role at or above the rate entered below." at bounding box center [0, 0] width 0 height 0
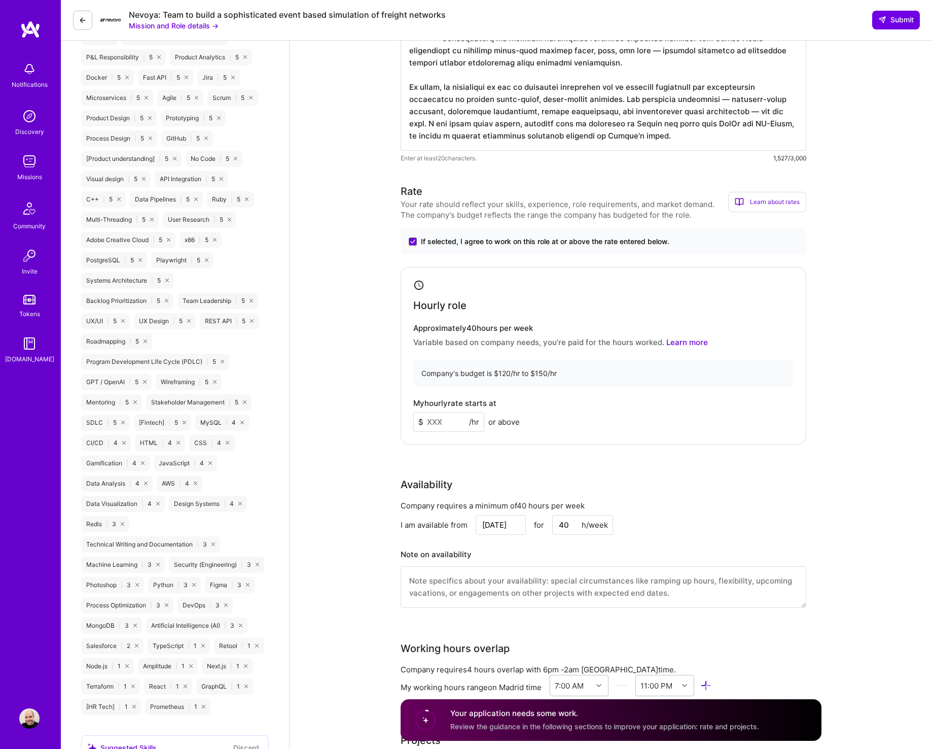
scroll to position [0, 0]
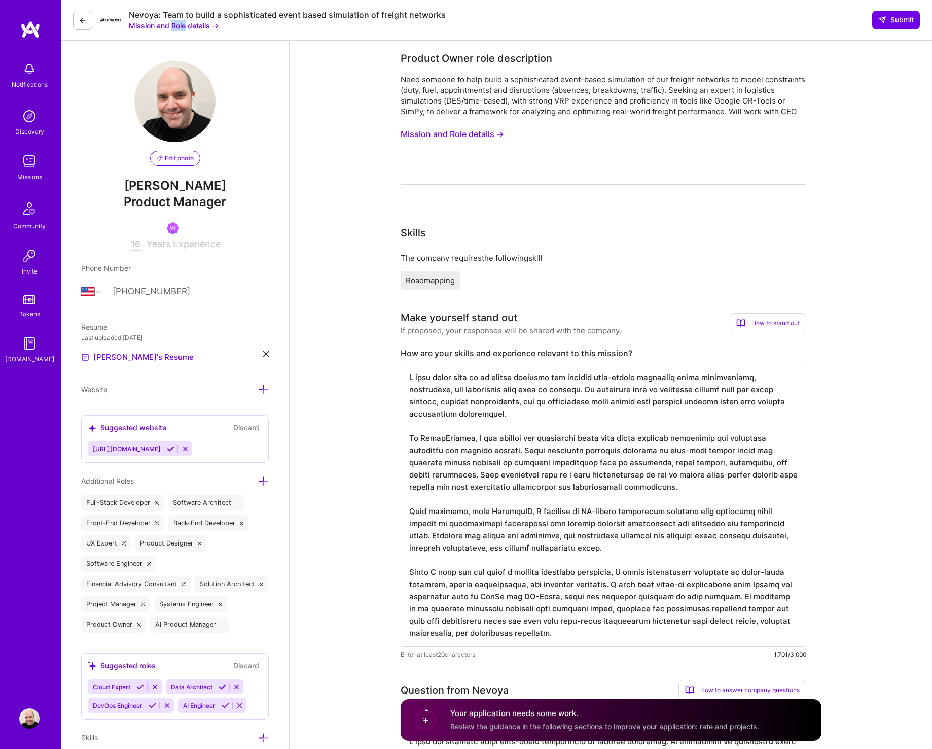
click at [175, 24] on button "Mission and Role details →" at bounding box center [174, 25] width 90 height 11
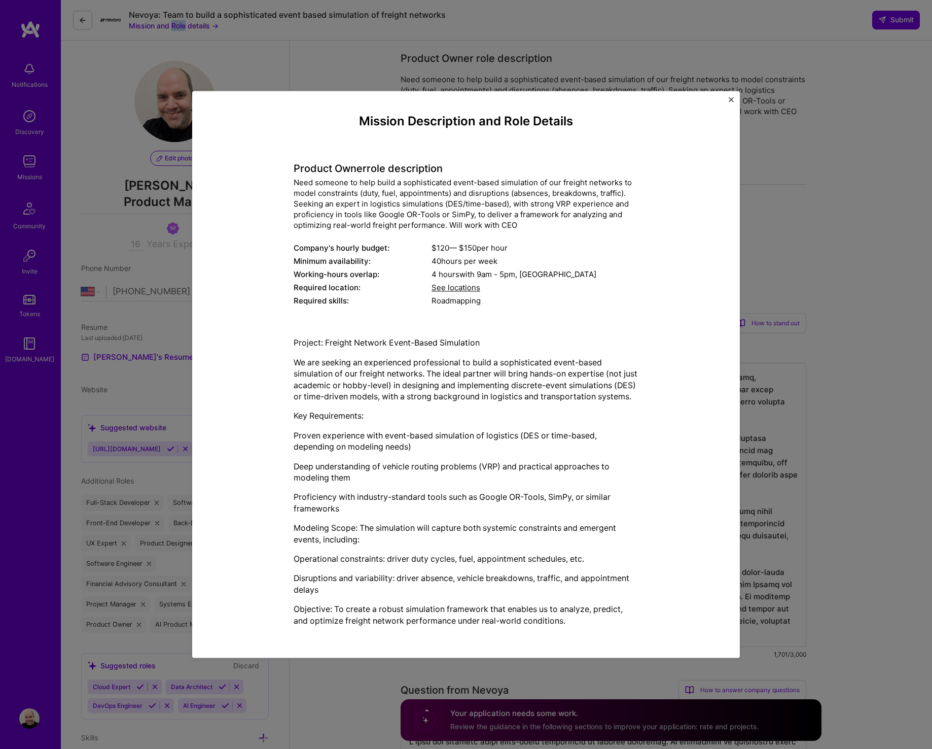
click at [730, 98] on img "Close" at bounding box center [731, 99] width 5 height 5
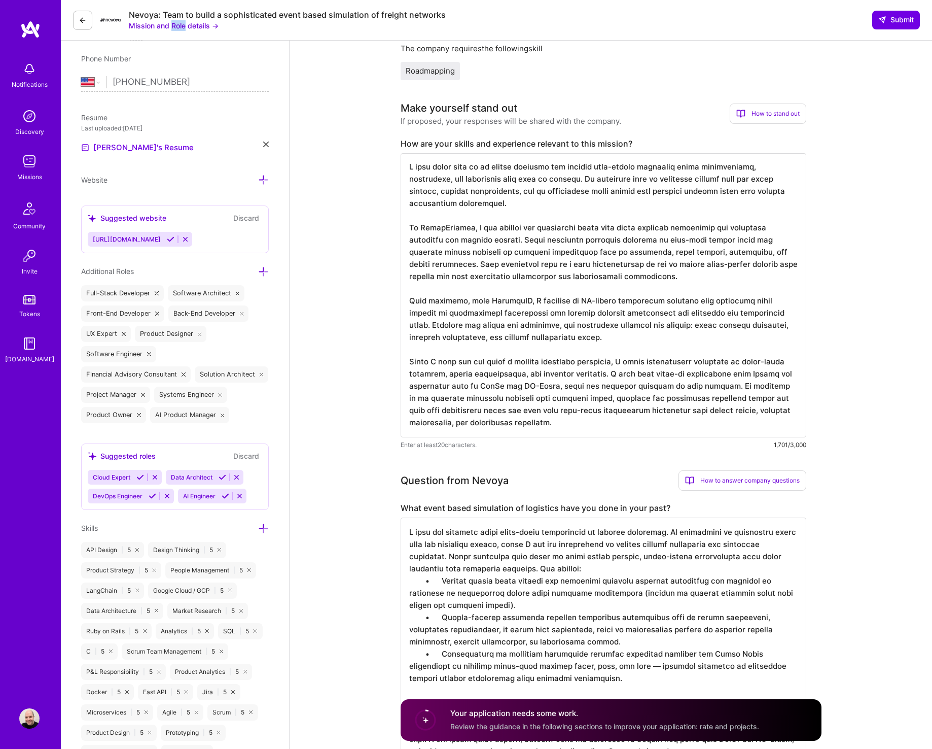
scroll to position [1054, 0]
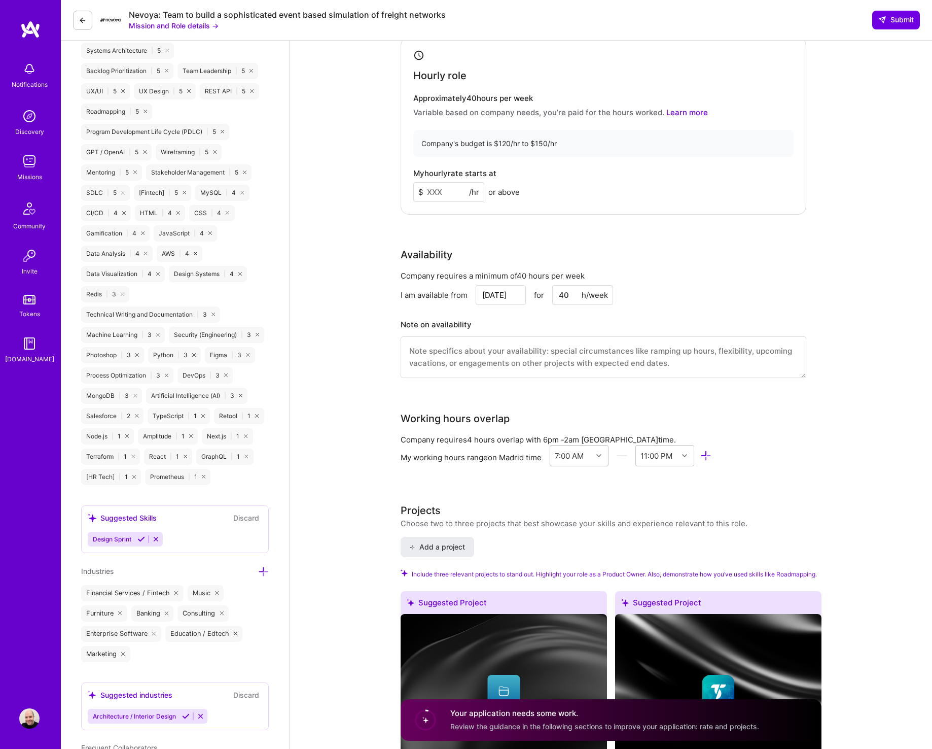
click at [442, 188] on input at bounding box center [448, 192] width 71 height 20
type input "120"
click at [605, 228] on div "Rate Your rate should reflect your skills, experience, role requirements, and m…" at bounding box center [611, 172] width 421 height 437
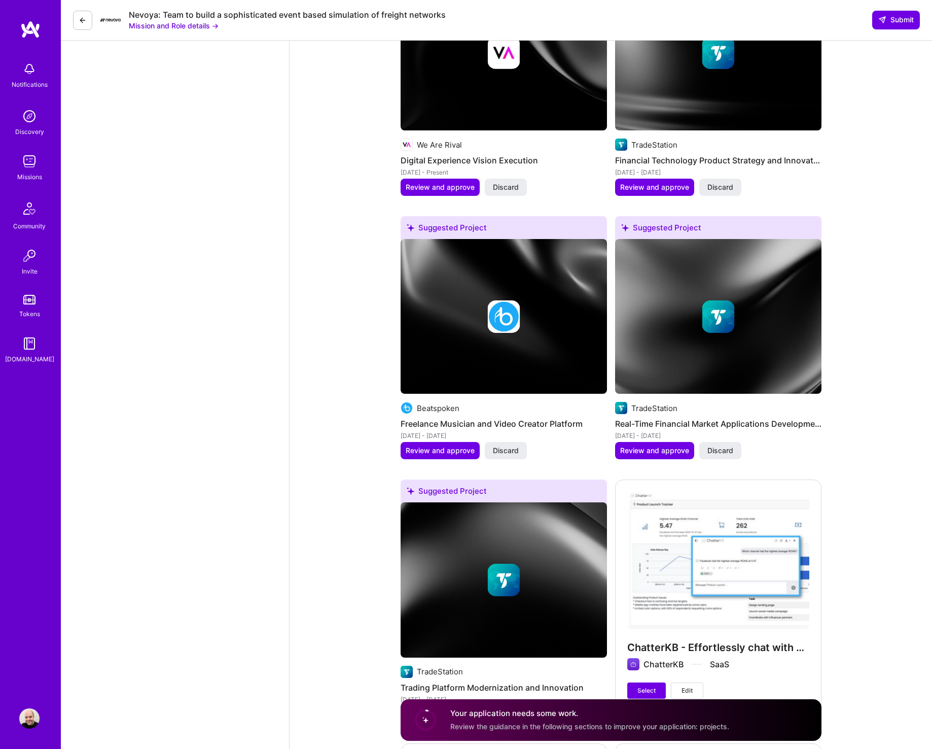
scroll to position [2213, 0]
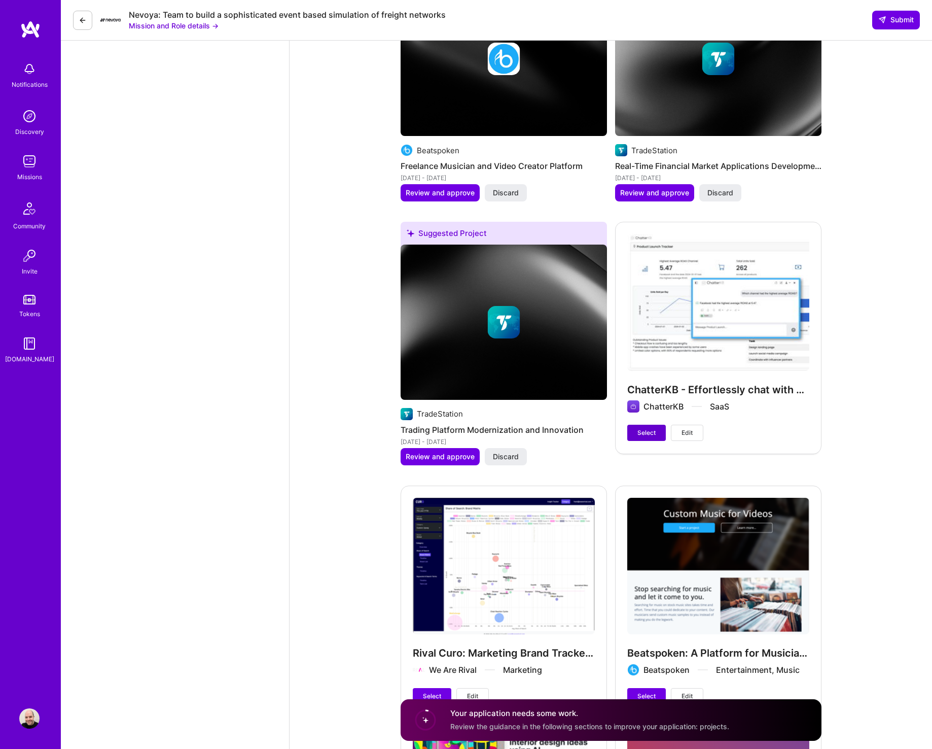
click at [643, 403] on span "Select" at bounding box center [647, 432] width 18 height 9
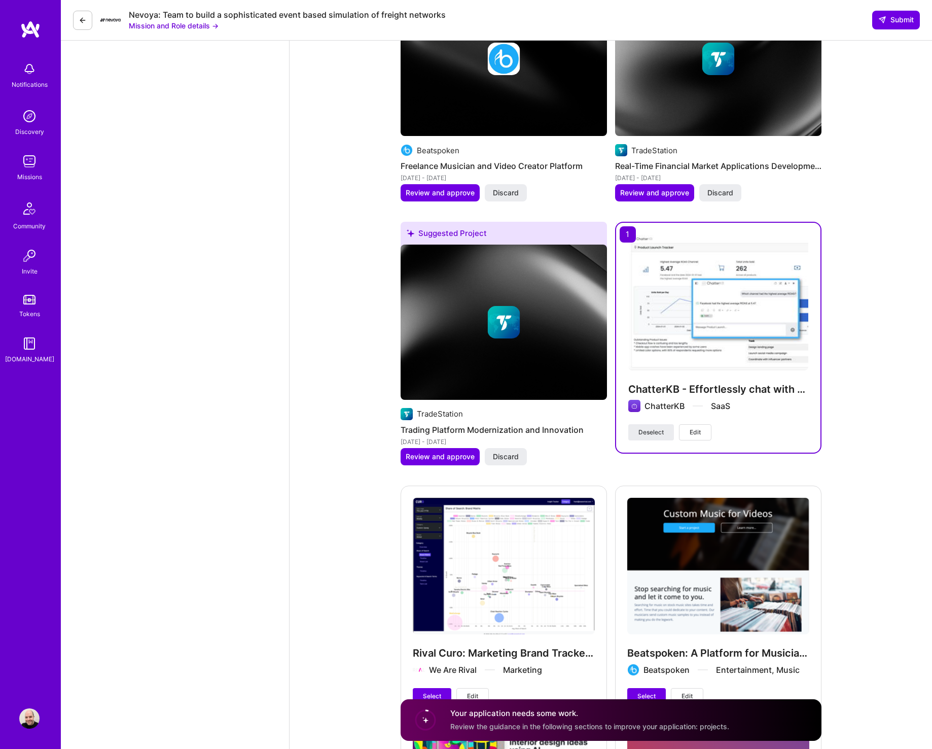
scroll to position [2429, 0]
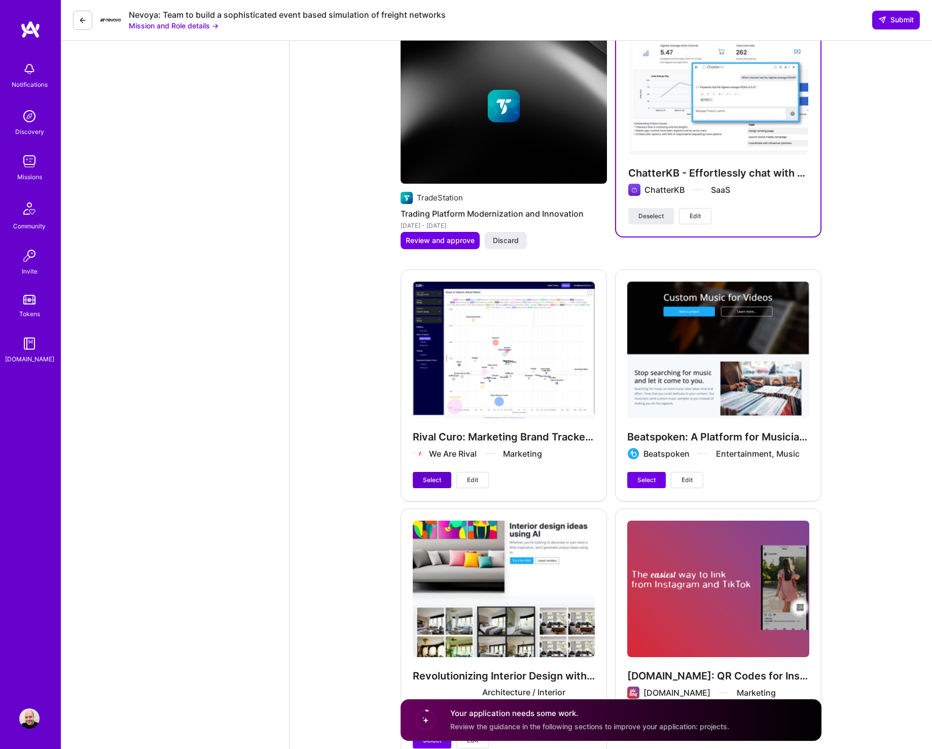
click at [435, 403] on span "Select" at bounding box center [432, 479] width 18 height 9
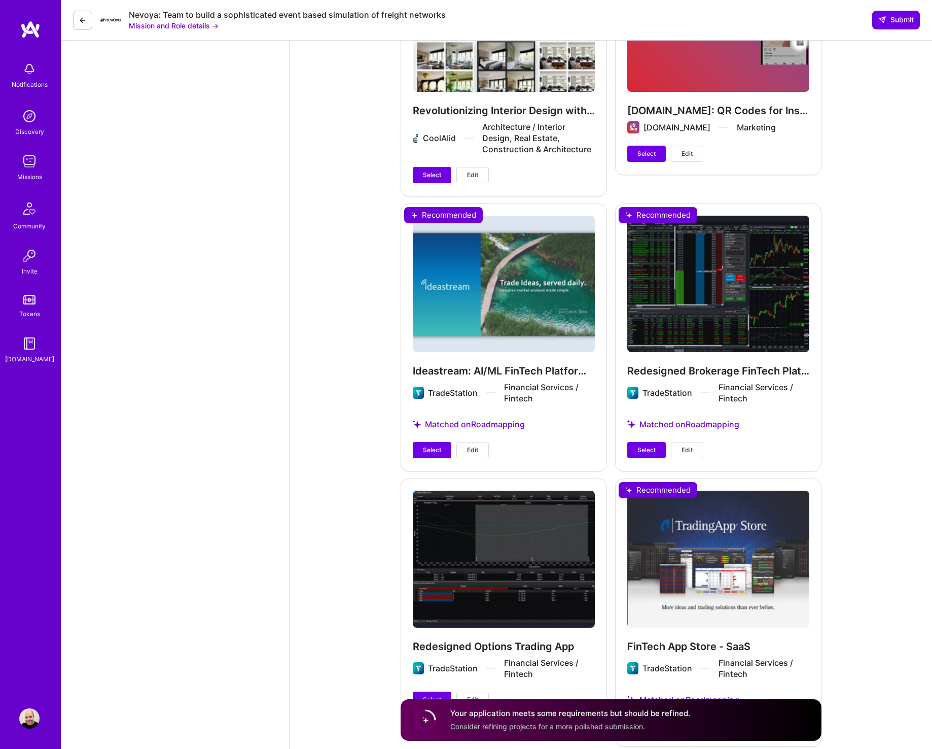
scroll to position [2969, 0]
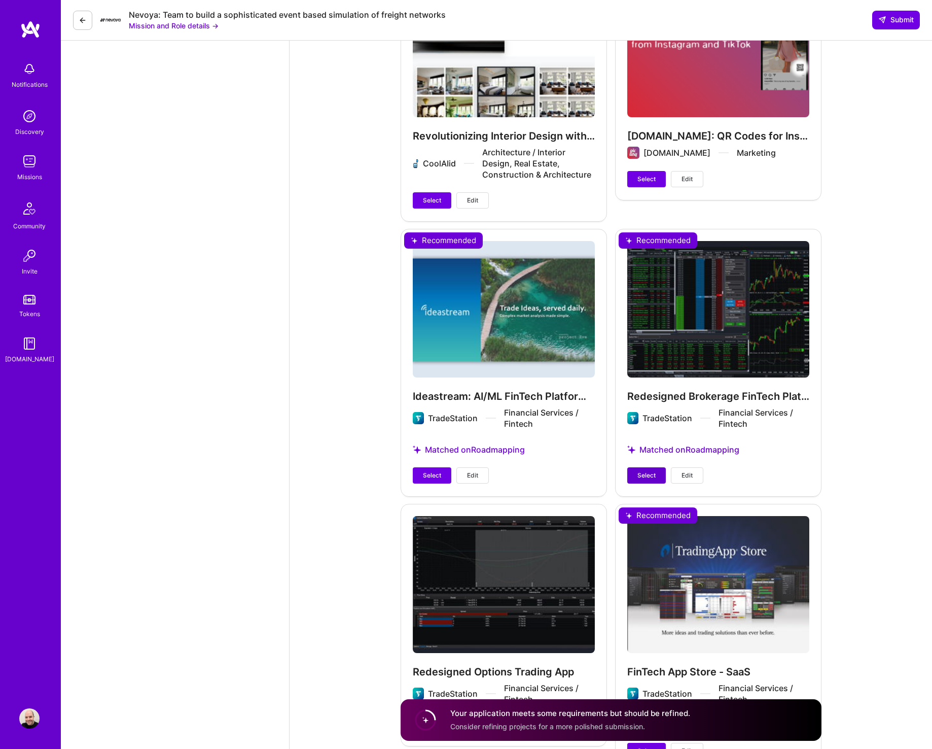
click at [645, 403] on span "Select" at bounding box center [647, 475] width 18 height 9
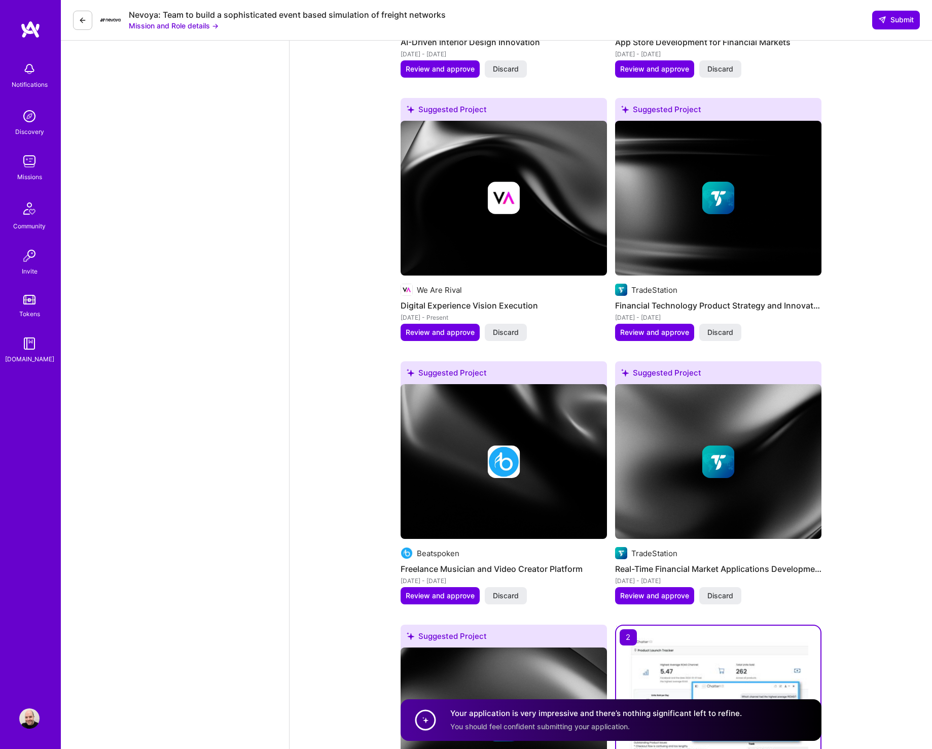
scroll to position [1048, 0]
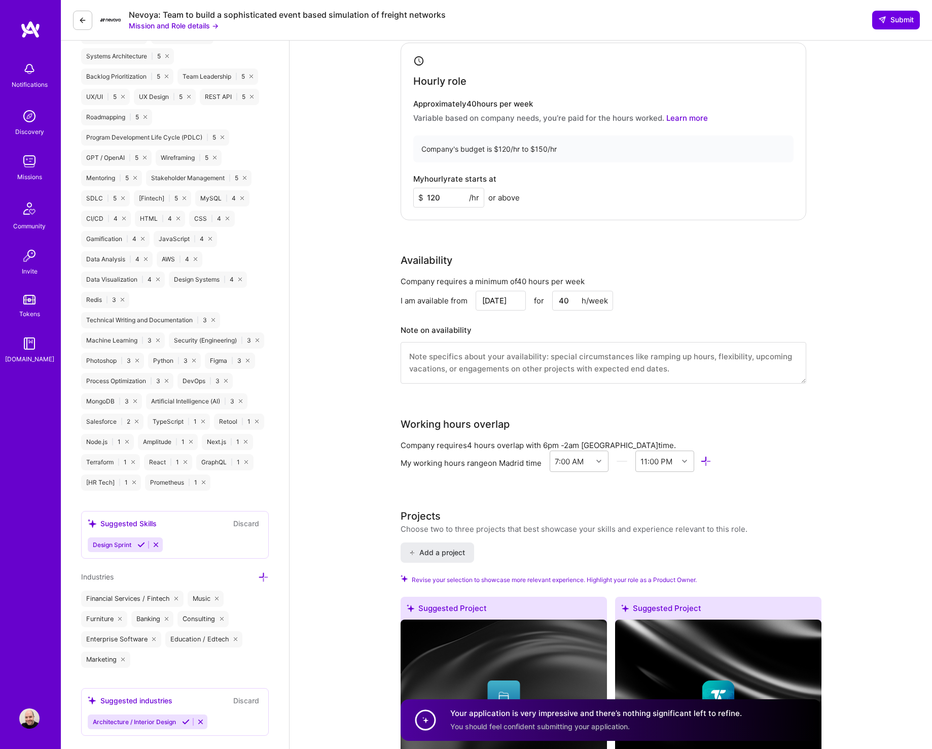
drag, startPoint x: 894, startPoint y: 24, endPoint x: 766, endPoint y: 36, distance: 127.9
click at [730, 24] on span "Submit" at bounding box center [897, 20] width 36 height 10
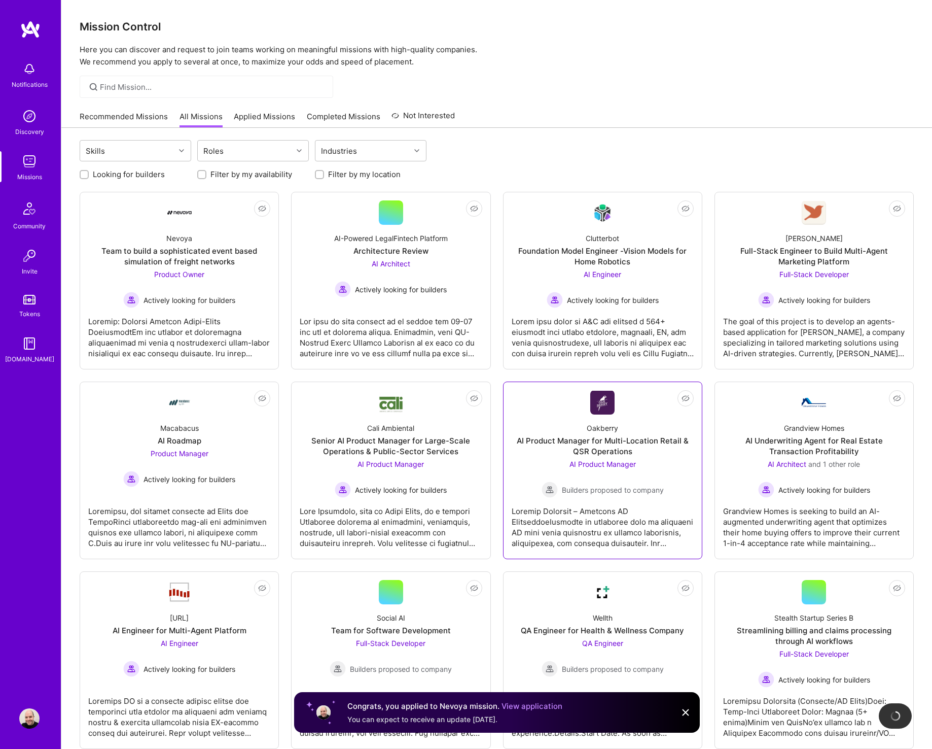
click at [644, 403] on div "AI Product Manager for Multi-Location Retail & QSR Operations" at bounding box center [603, 445] width 182 height 21
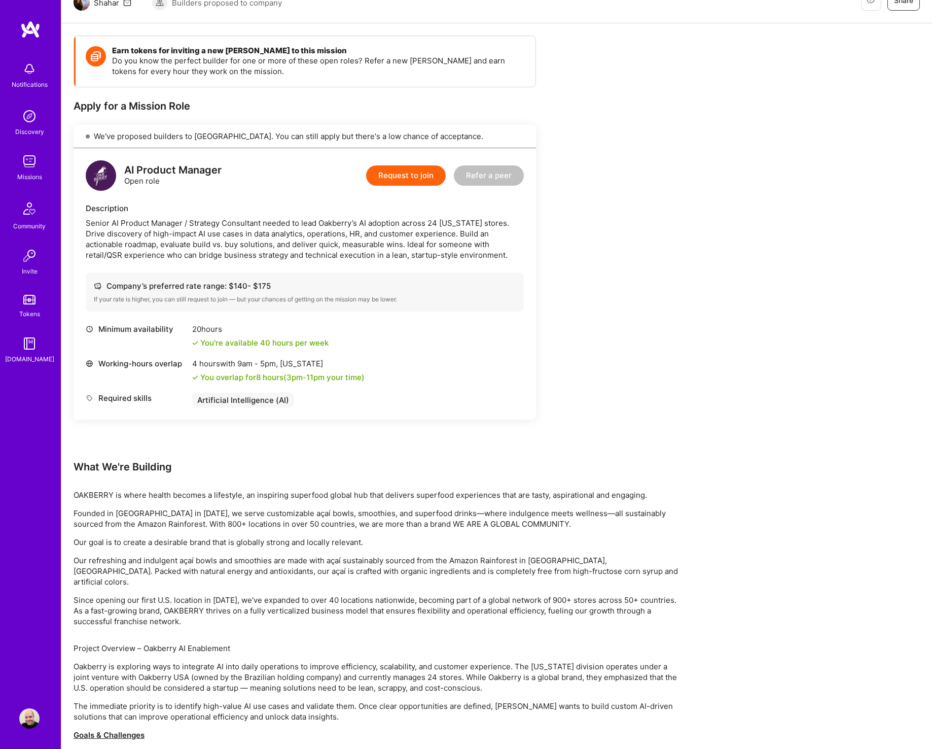
scroll to position [87, 0]
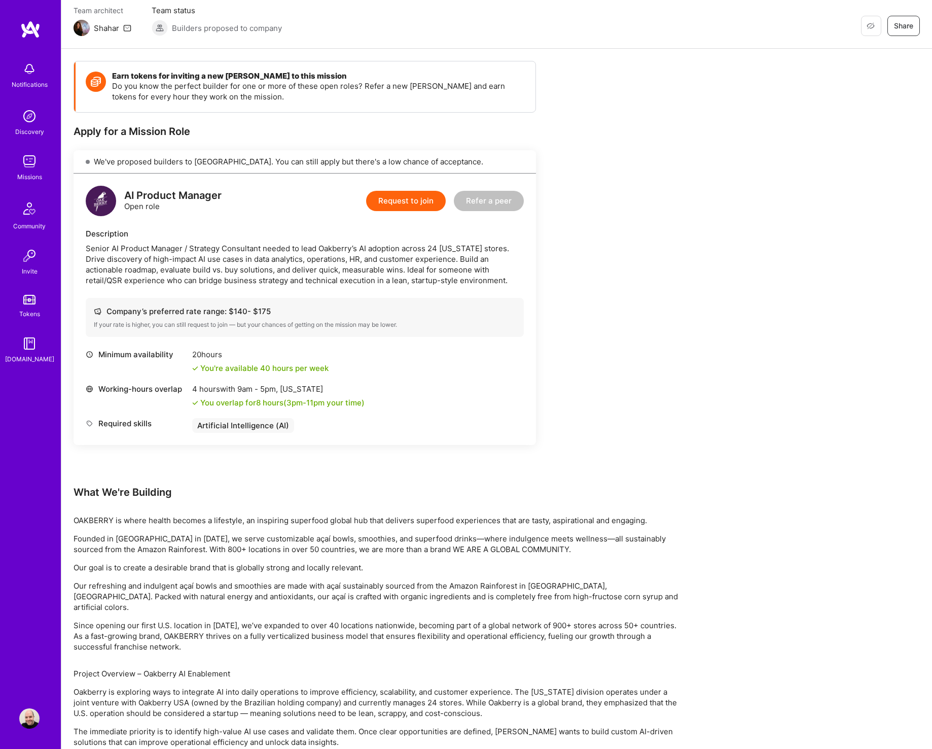
click at [395, 202] on button "Request to join" at bounding box center [406, 201] width 80 height 20
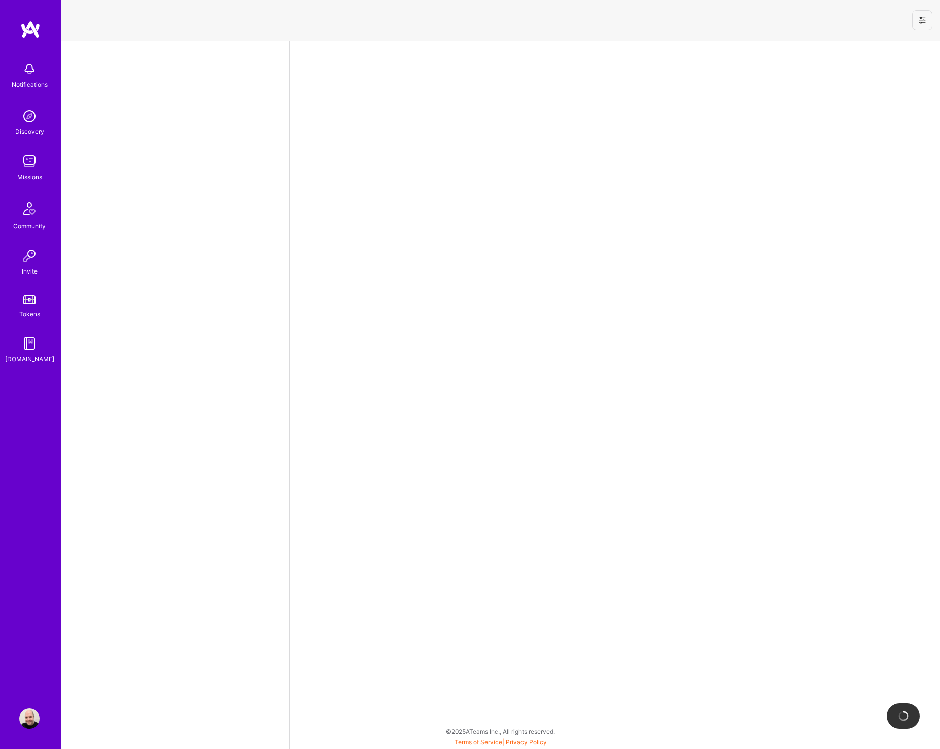
select select "US"
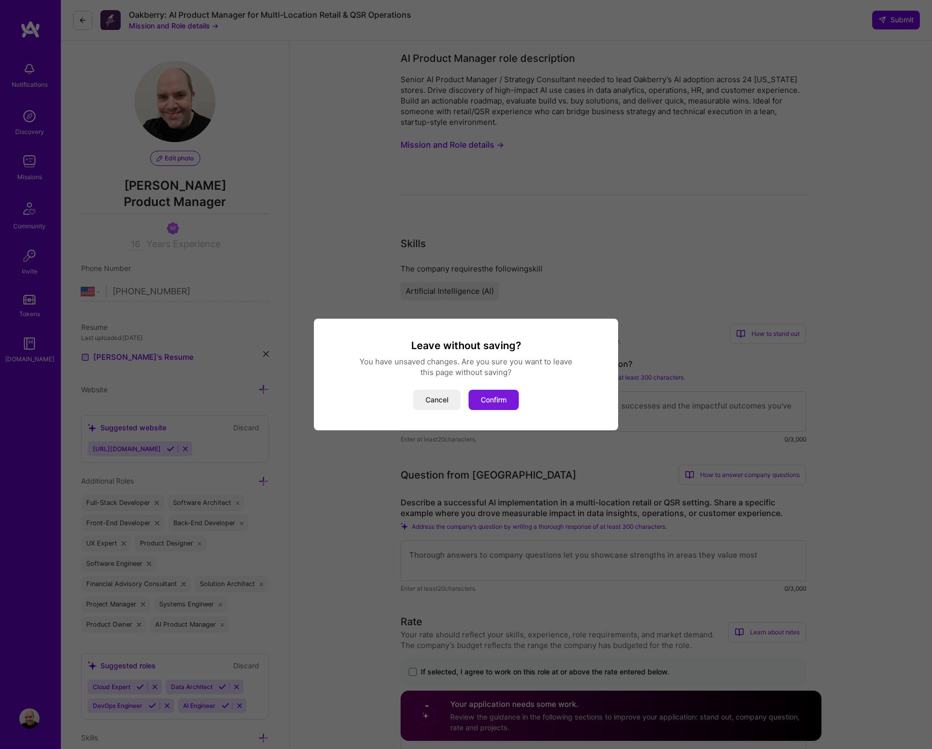
click at [480, 399] on button "Confirm" at bounding box center [494, 400] width 50 height 20
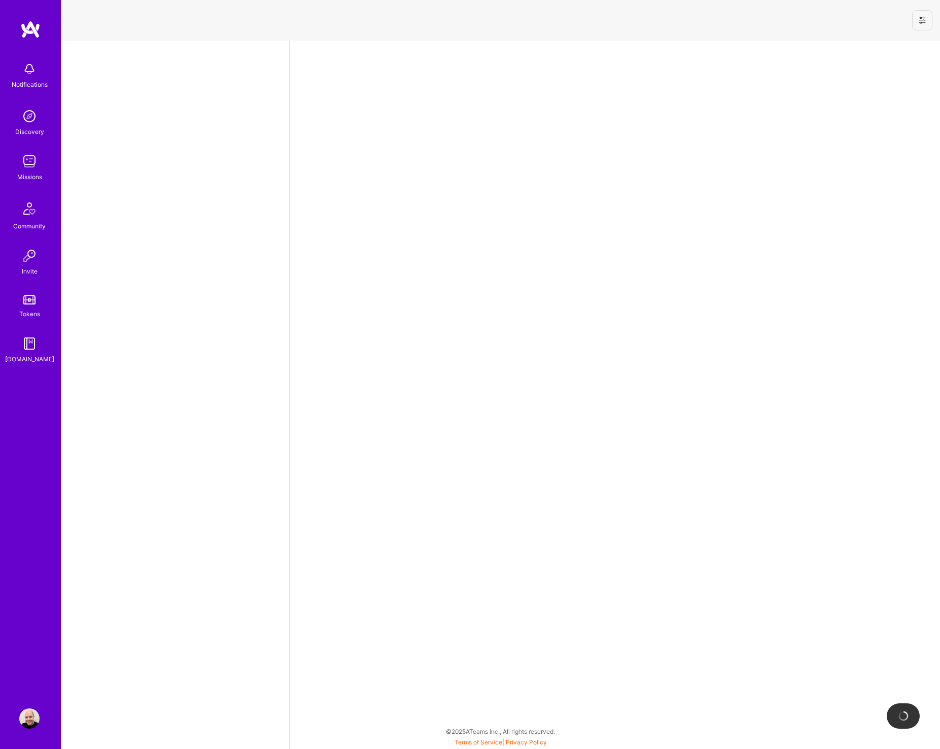
select select "US"
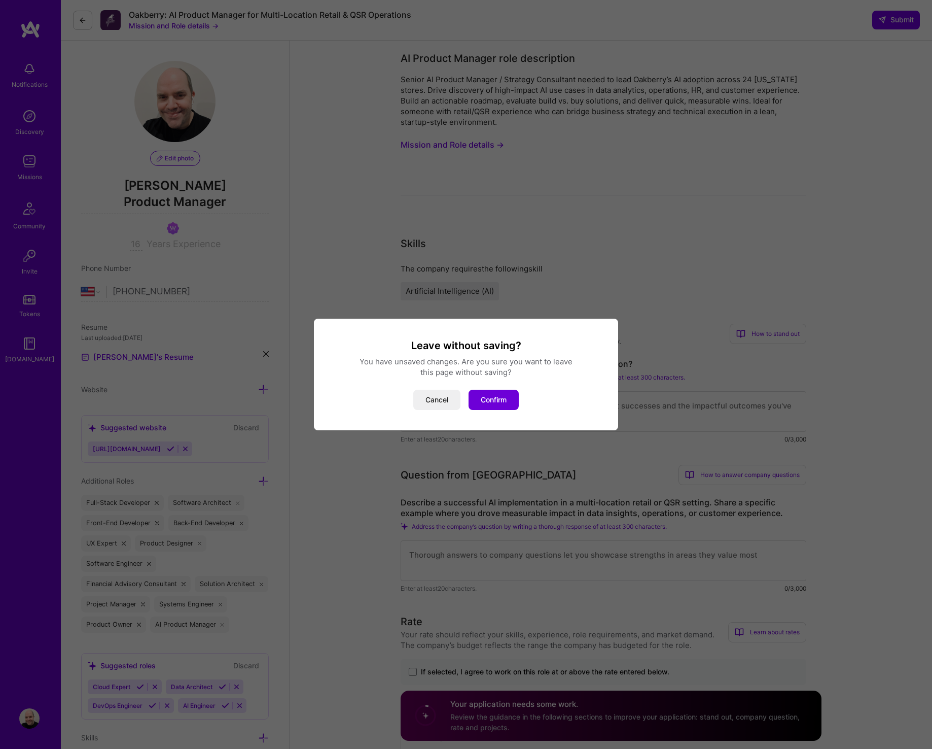
drag, startPoint x: 436, startPoint y: 397, endPoint x: 428, endPoint y: 394, distance: 8.7
click at [435, 397] on button "Cancel" at bounding box center [436, 400] width 47 height 20
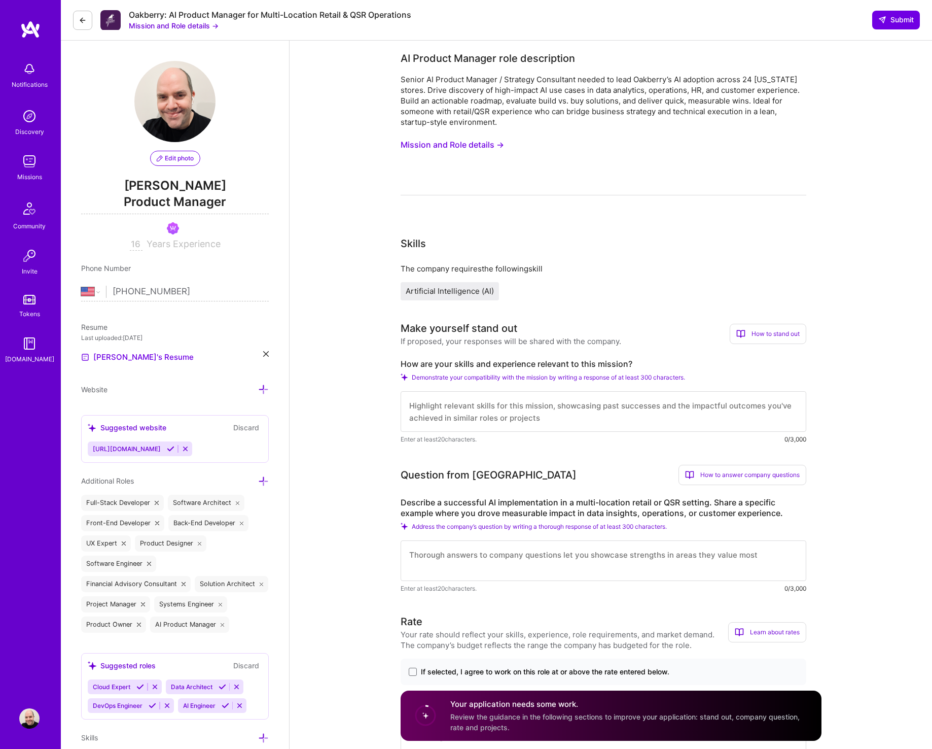
click at [22, 170] on img at bounding box center [29, 161] width 20 height 20
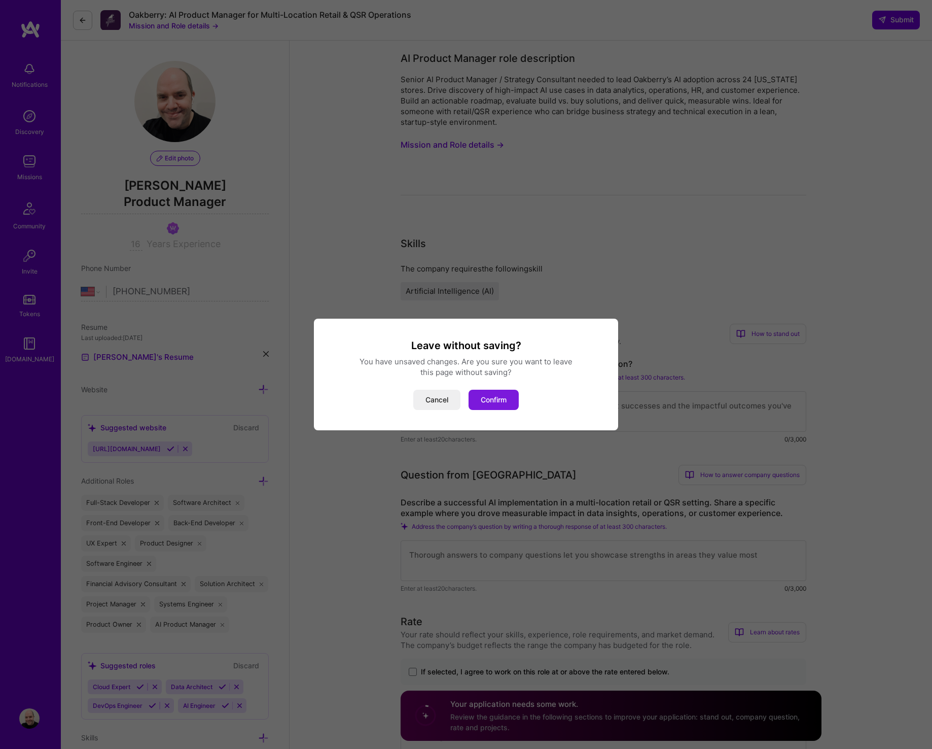
click at [499, 401] on button "Confirm" at bounding box center [494, 400] width 50 height 20
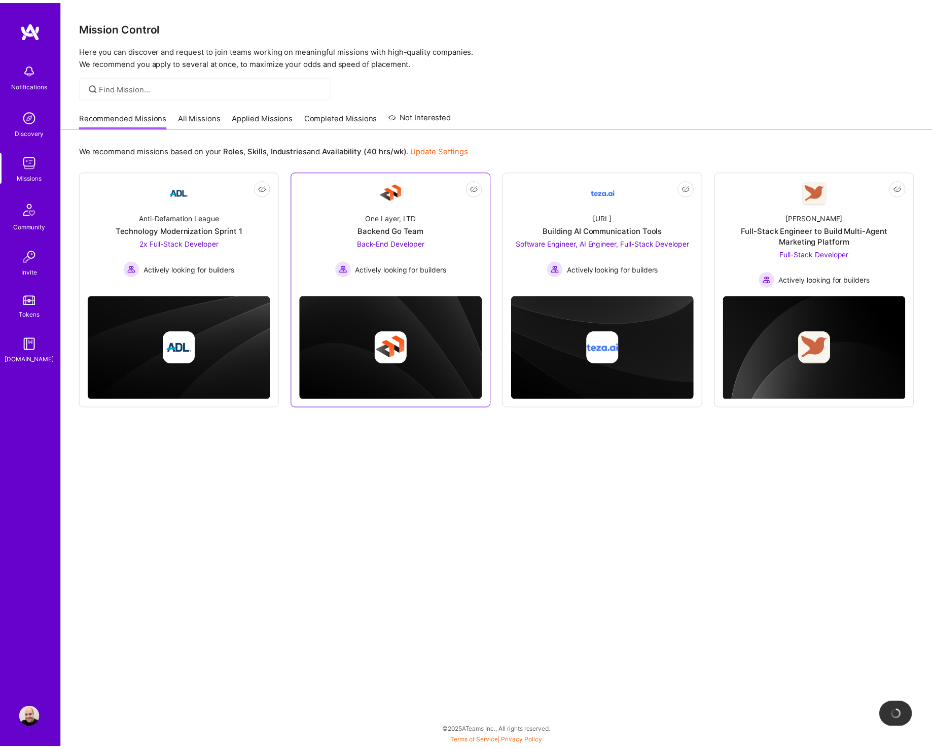
scroll to position [0, -1]
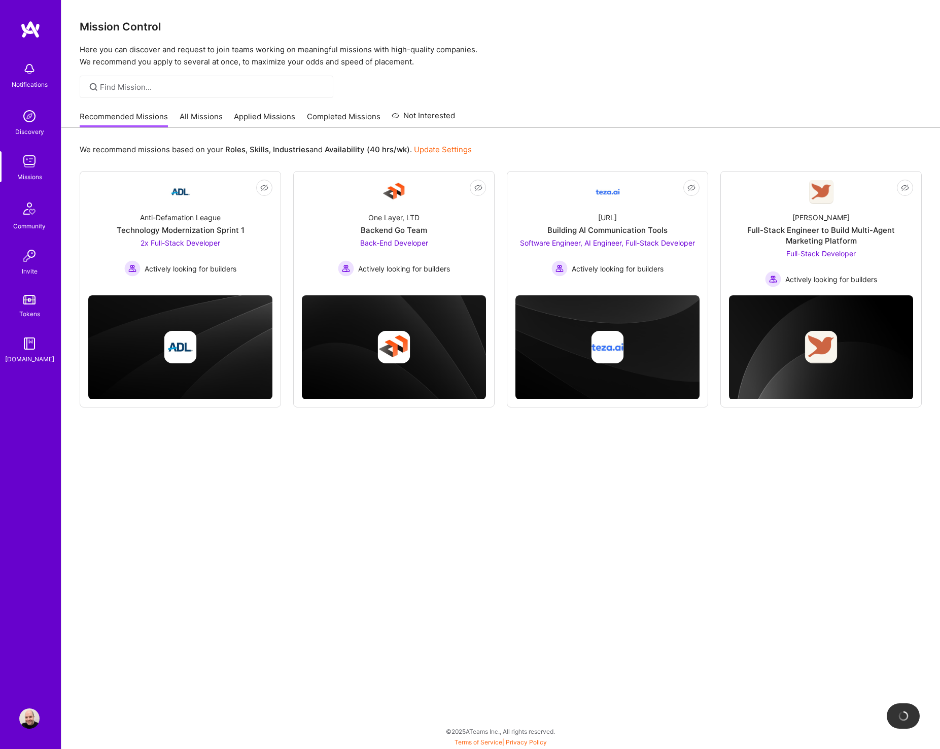
click at [202, 116] on link "All Missions" at bounding box center [201, 119] width 43 height 17
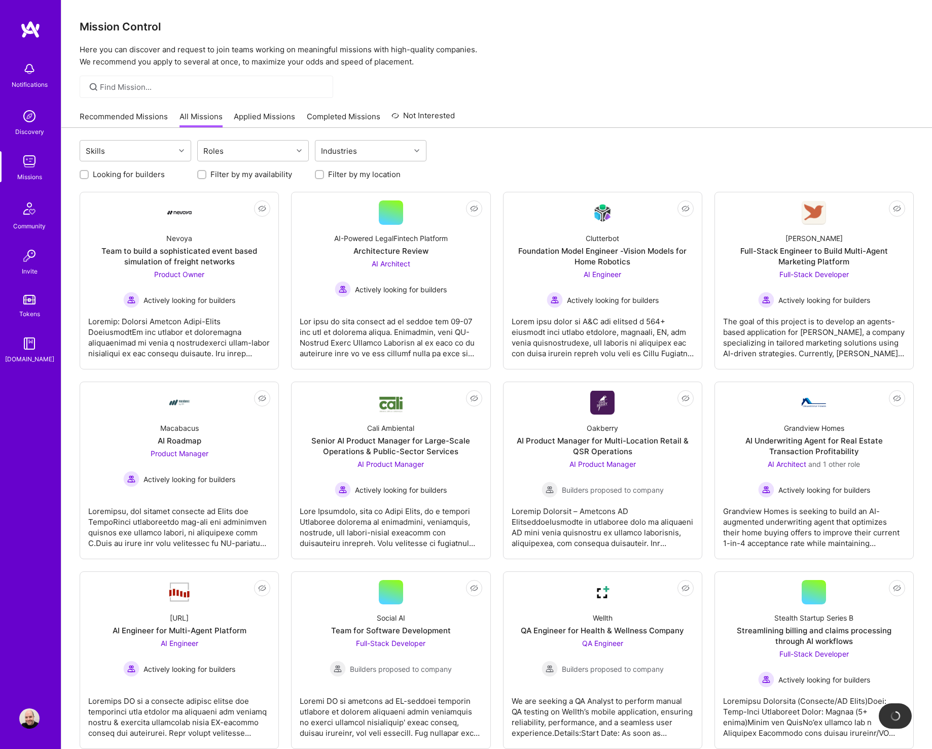
click at [106, 175] on label "Looking for builders" at bounding box center [129, 174] width 72 height 11
click at [89, 175] on input "Looking for builders" at bounding box center [85, 174] width 7 height 7
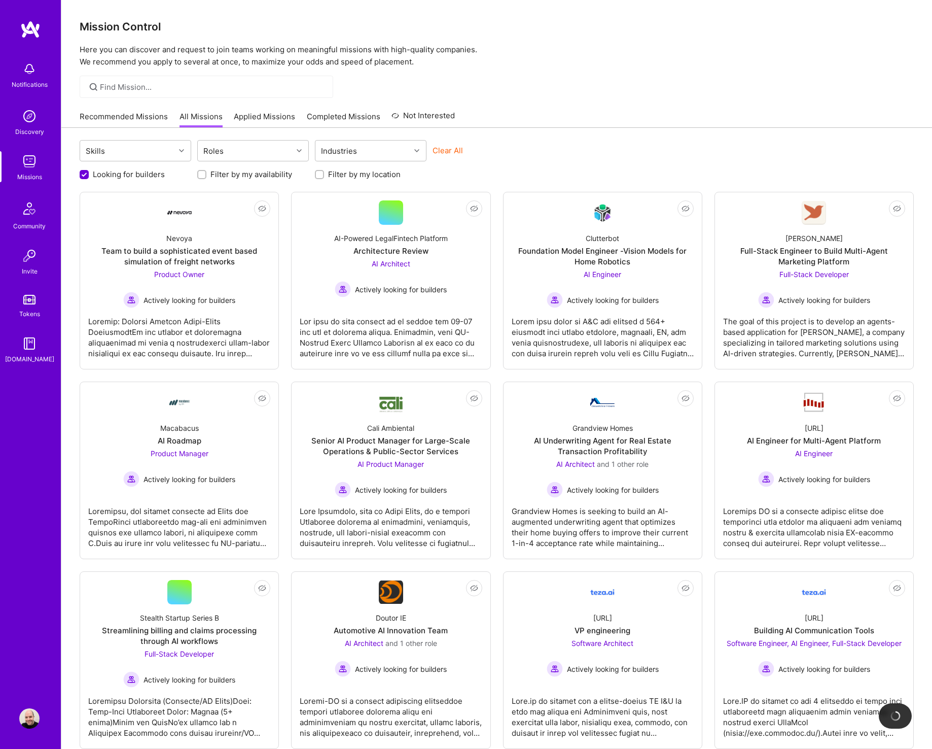
click at [81, 174] on input "Looking for builders" at bounding box center [85, 174] width 9 height 9
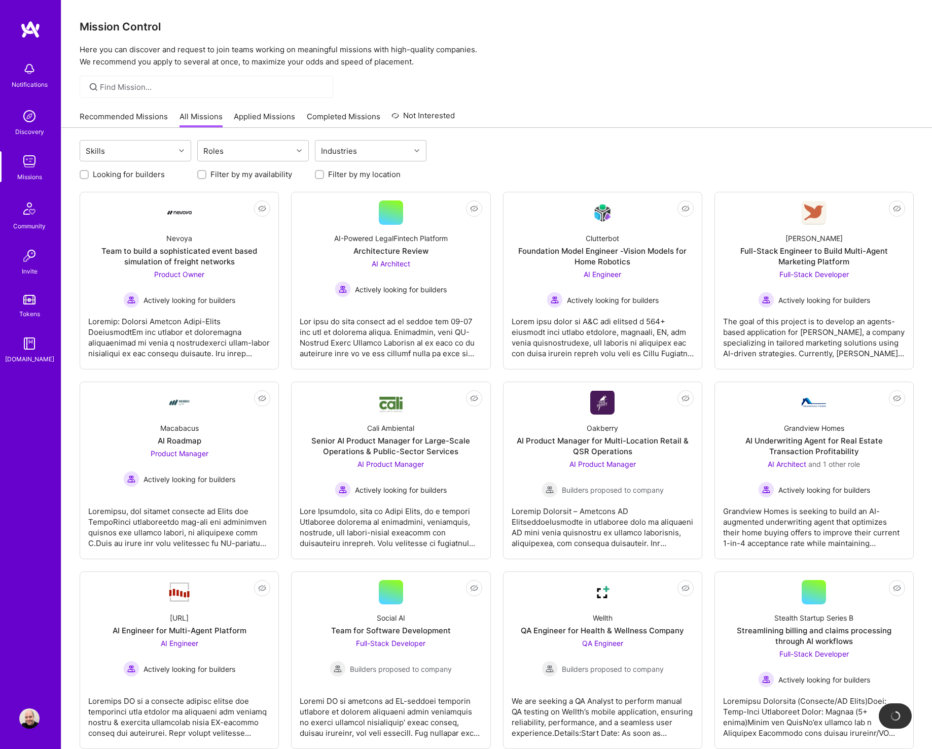
click at [87, 177] on input "Looking for builders" at bounding box center [85, 174] width 7 height 7
checkbox input "true"
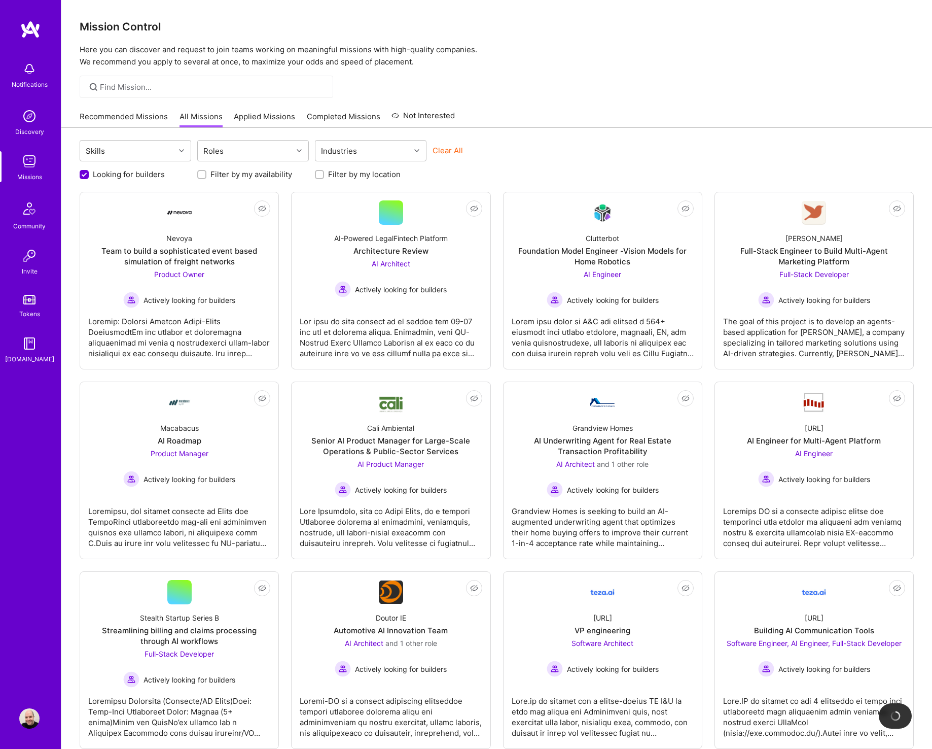
click at [33, 27] on img at bounding box center [30, 29] width 20 height 18
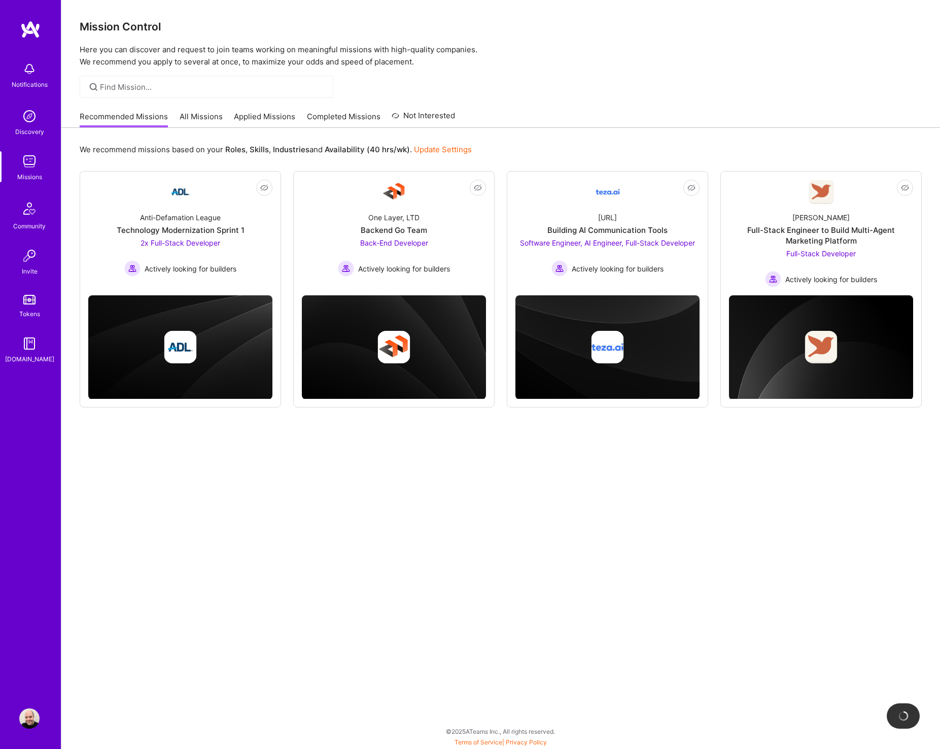
click at [171, 111] on div "Recommended Missions All Missions Applied Missions Completed Missions Not Inter…" at bounding box center [267, 117] width 375 height 22
drag, startPoint x: 189, startPoint y: 116, endPoint x: 239, endPoint y: 117, distance: 50.2
click at [190, 116] on link "All Missions" at bounding box center [201, 119] width 43 height 17
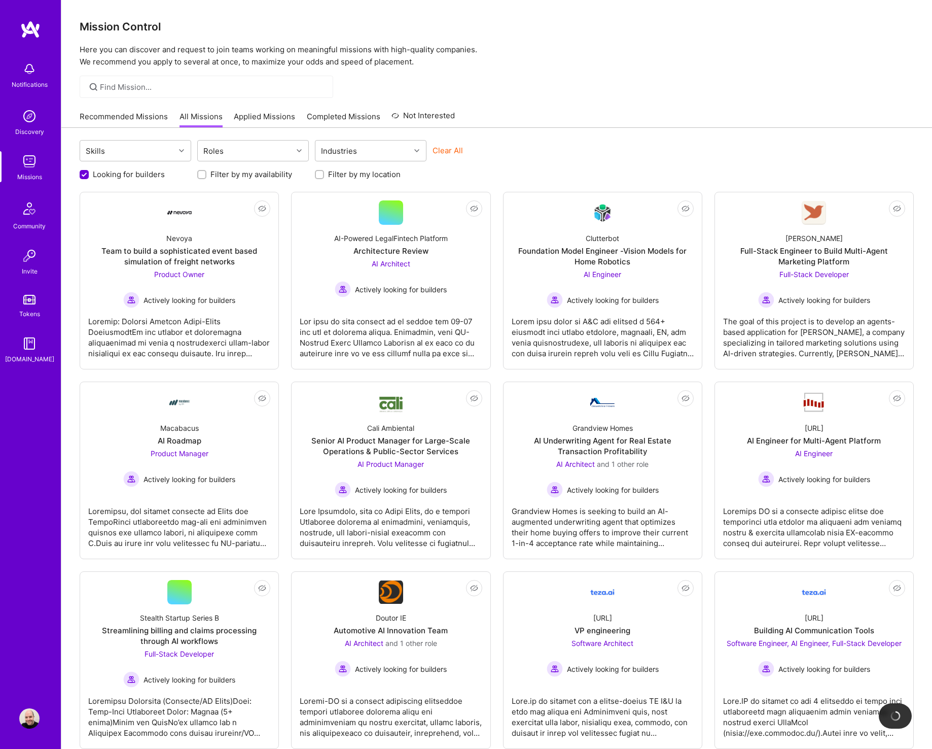
click at [249, 117] on link "Applied Missions" at bounding box center [264, 119] width 61 height 17
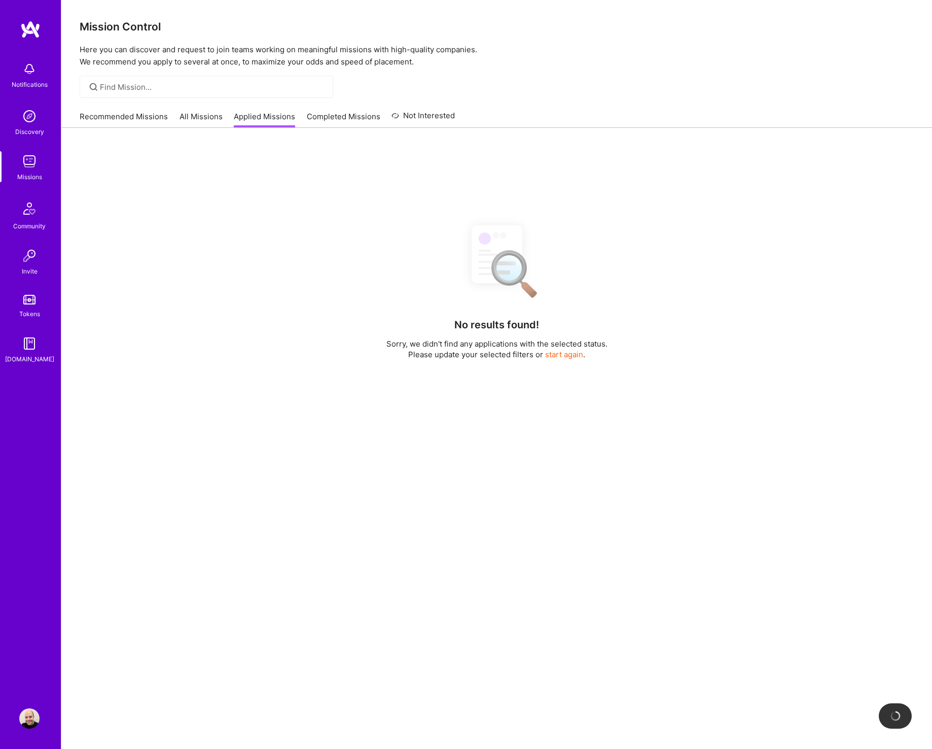
click at [356, 116] on link "Completed Missions" at bounding box center [344, 119] width 74 height 17
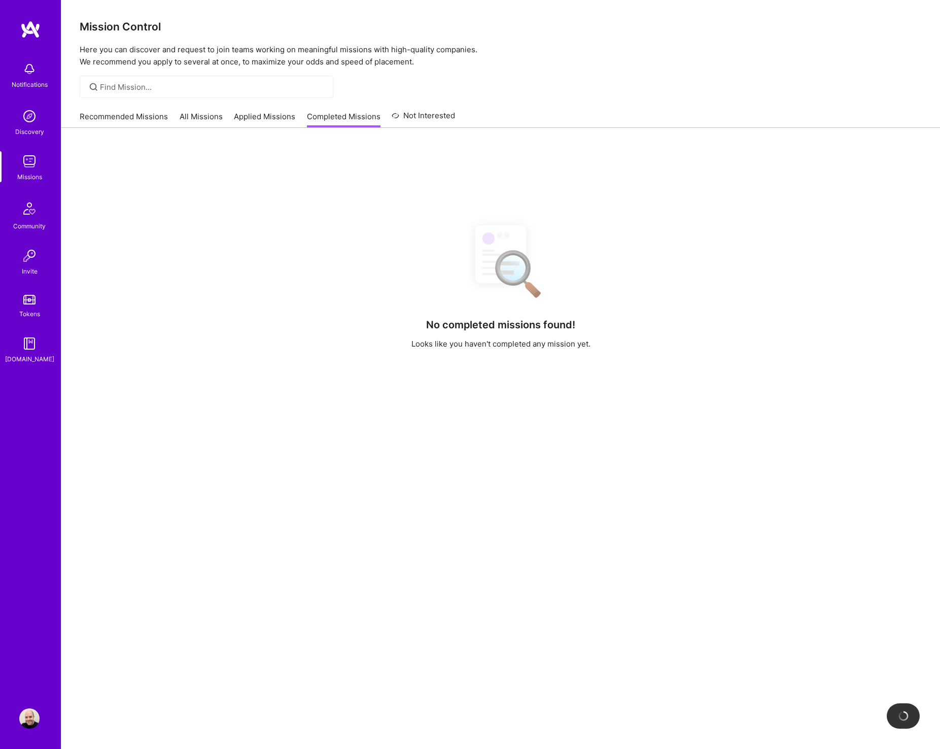
click at [436, 116] on link "Not Interested" at bounding box center [423, 119] width 63 height 18
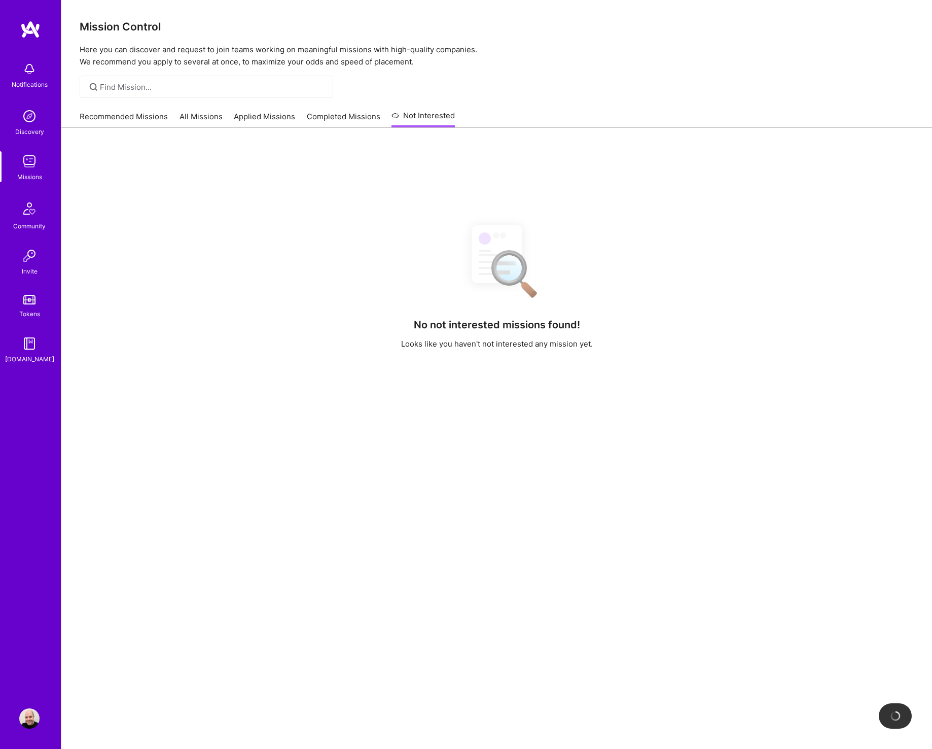
click at [338, 117] on link "Completed Missions" at bounding box center [344, 119] width 74 height 17
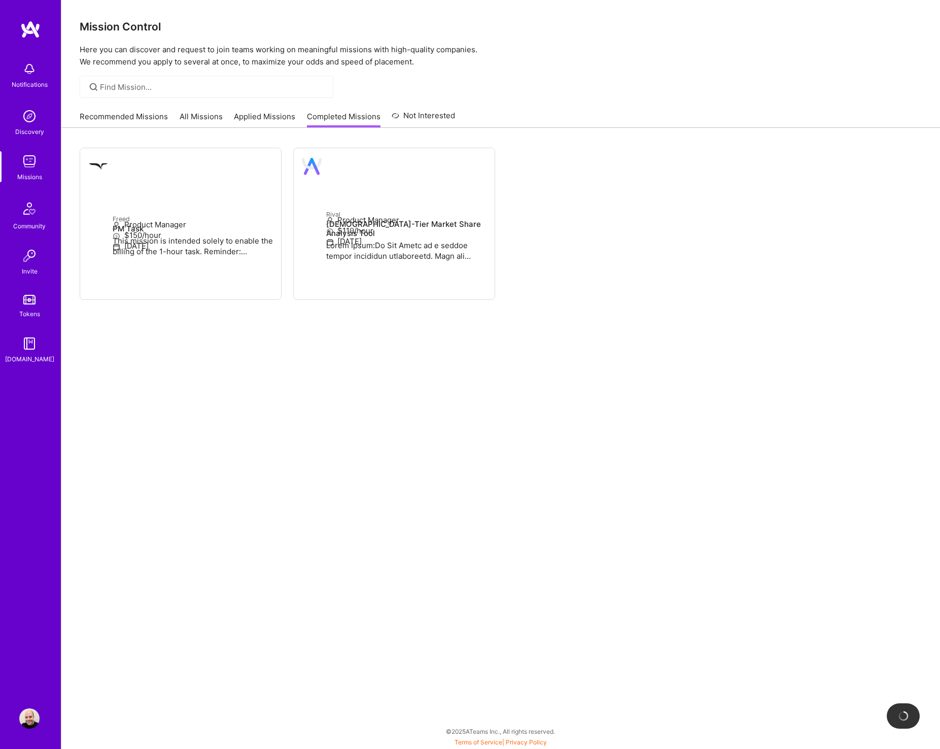
click at [254, 112] on link "Applied Missions" at bounding box center [264, 119] width 61 height 17
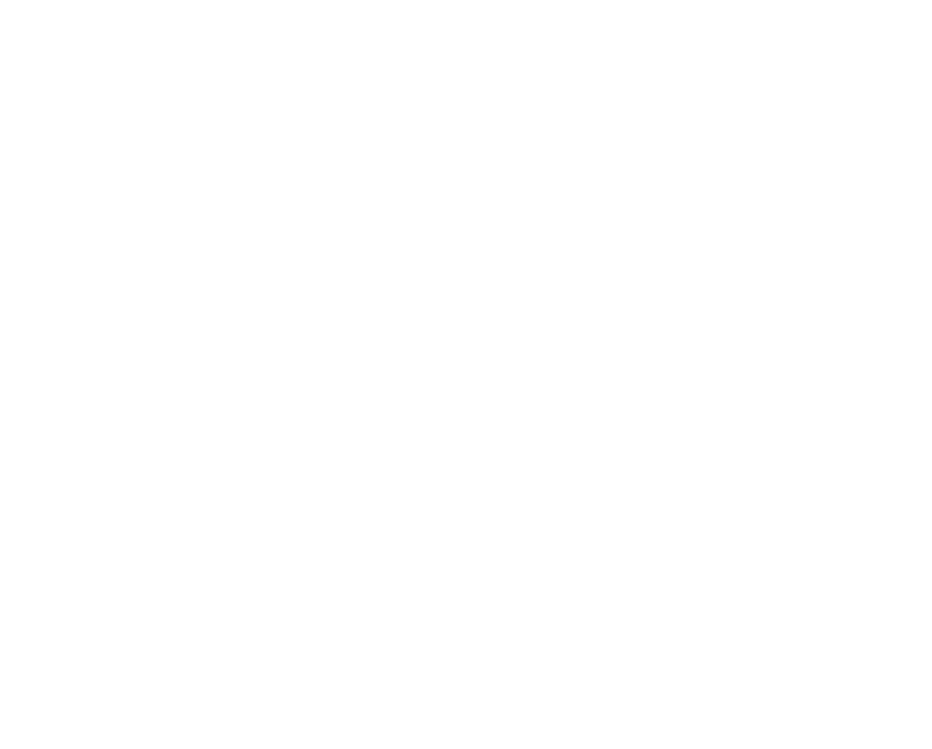
click at [0, 0] on link "All Missions" at bounding box center [0, 0] width 0 height 0
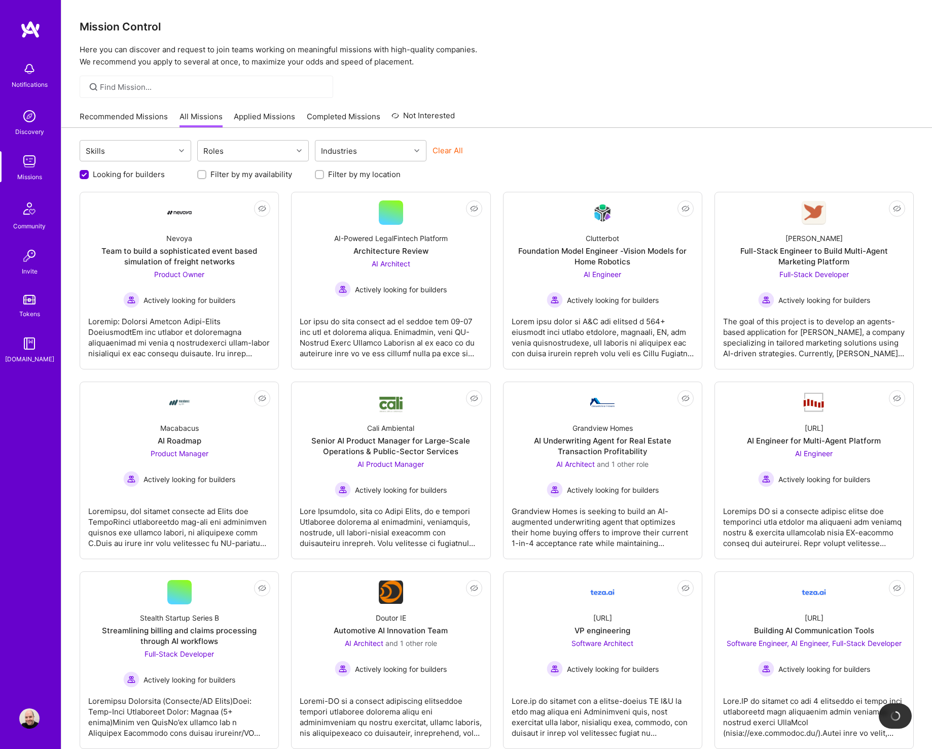
click at [31, 64] on img at bounding box center [29, 69] width 20 height 20
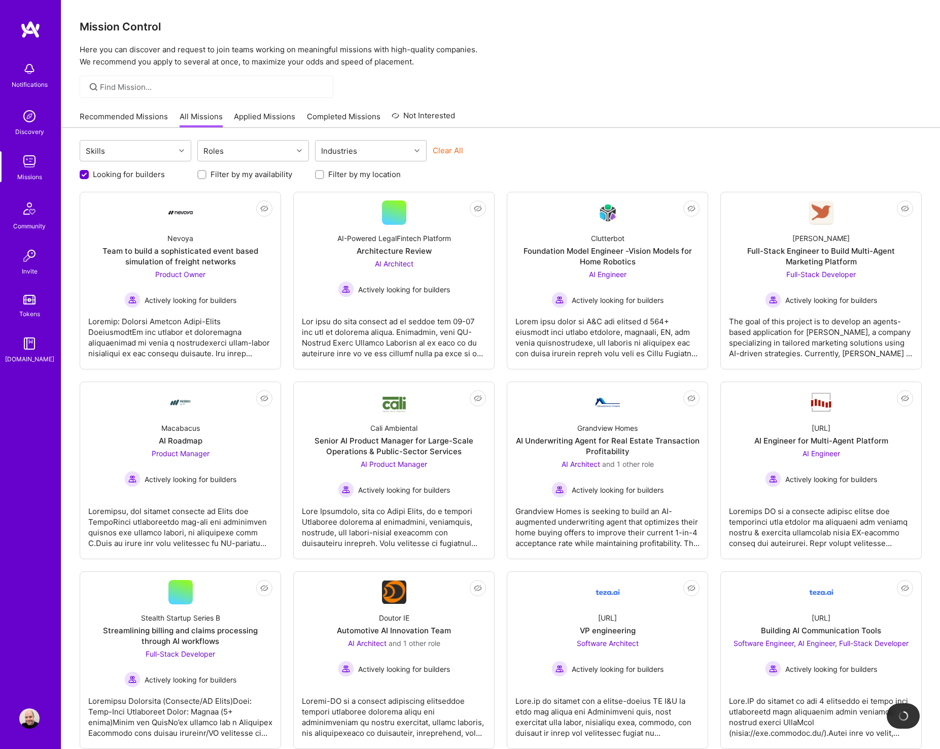
click at [37, 20] on img at bounding box center [30, 29] width 20 height 18
